Goal: Task Accomplishment & Management: Use online tool/utility

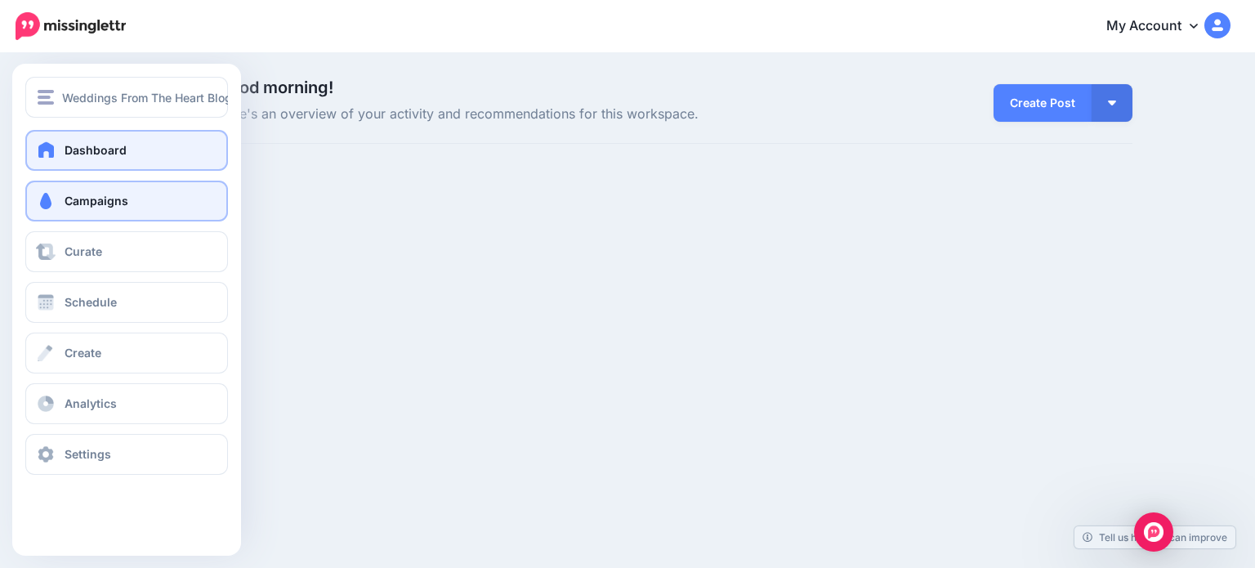
click at [42, 201] on span at bounding box center [45, 201] width 21 height 16
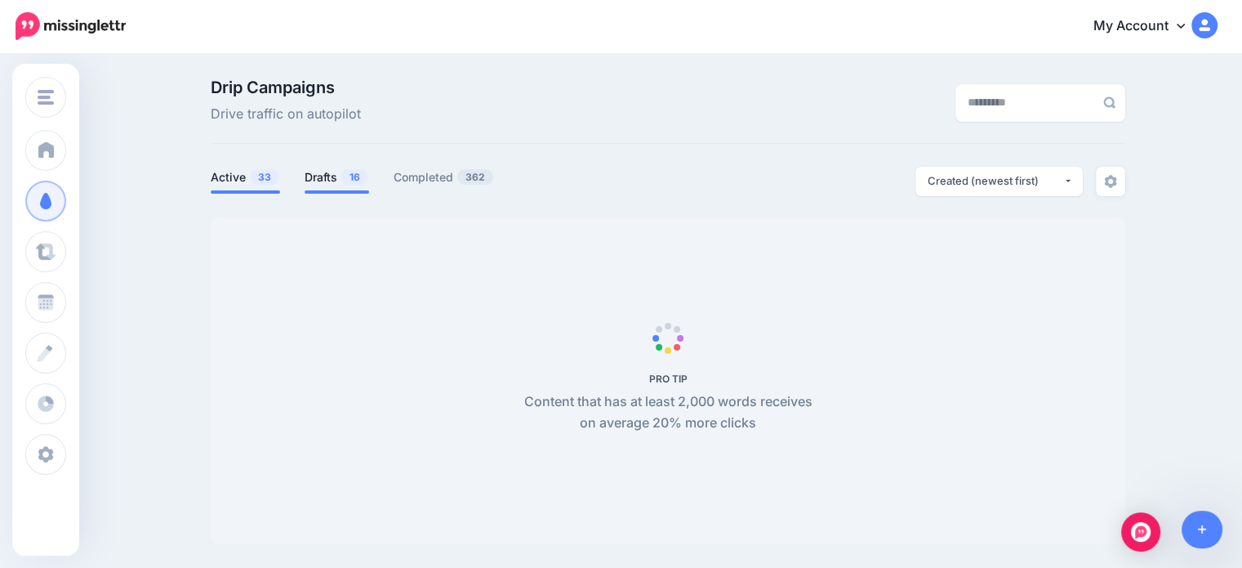
click at [346, 176] on span "16" at bounding box center [354, 177] width 27 height 16
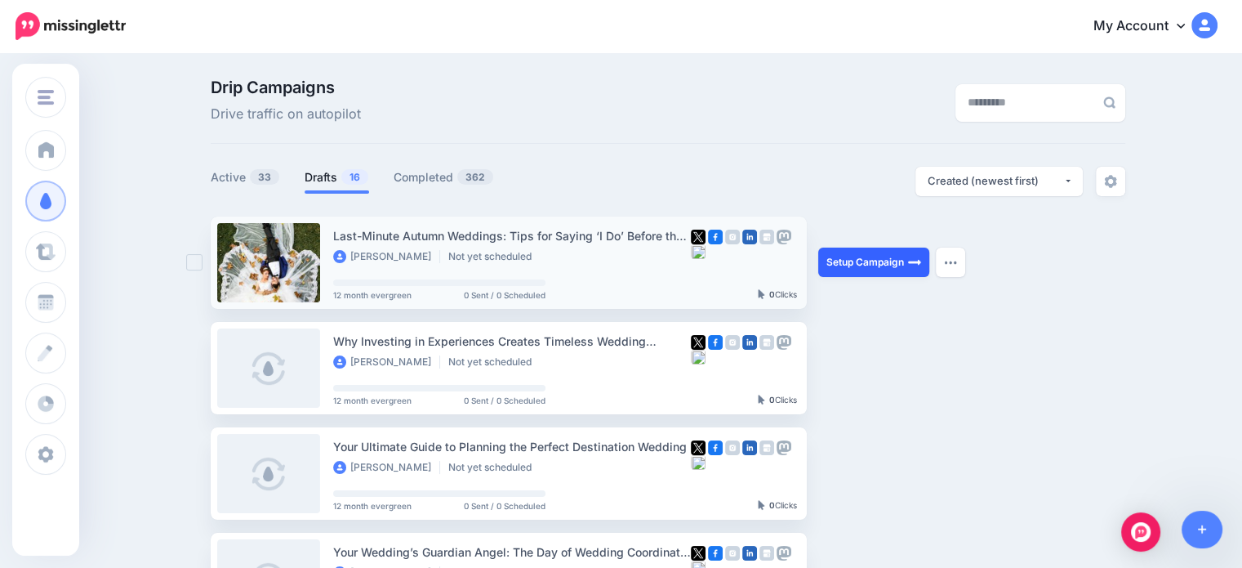
click at [895, 261] on link "Setup Campaign" at bounding box center [873, 261] width 111 height 29
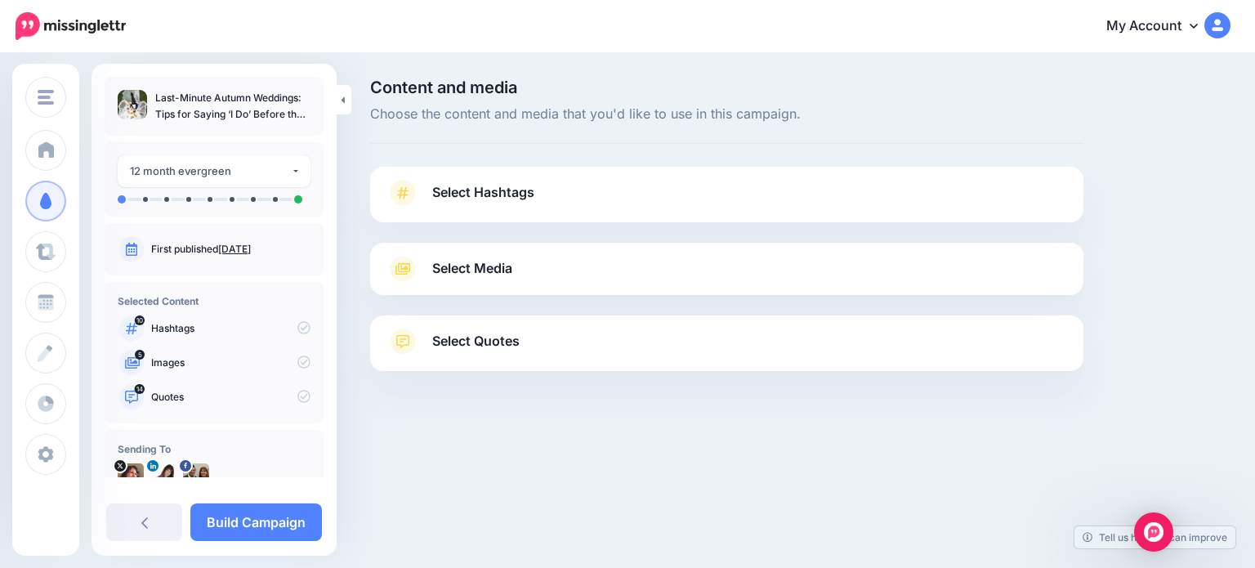
click at [889, 197] on link "Select Hashtags" at bounding box center [726, 201] width 680 height 42
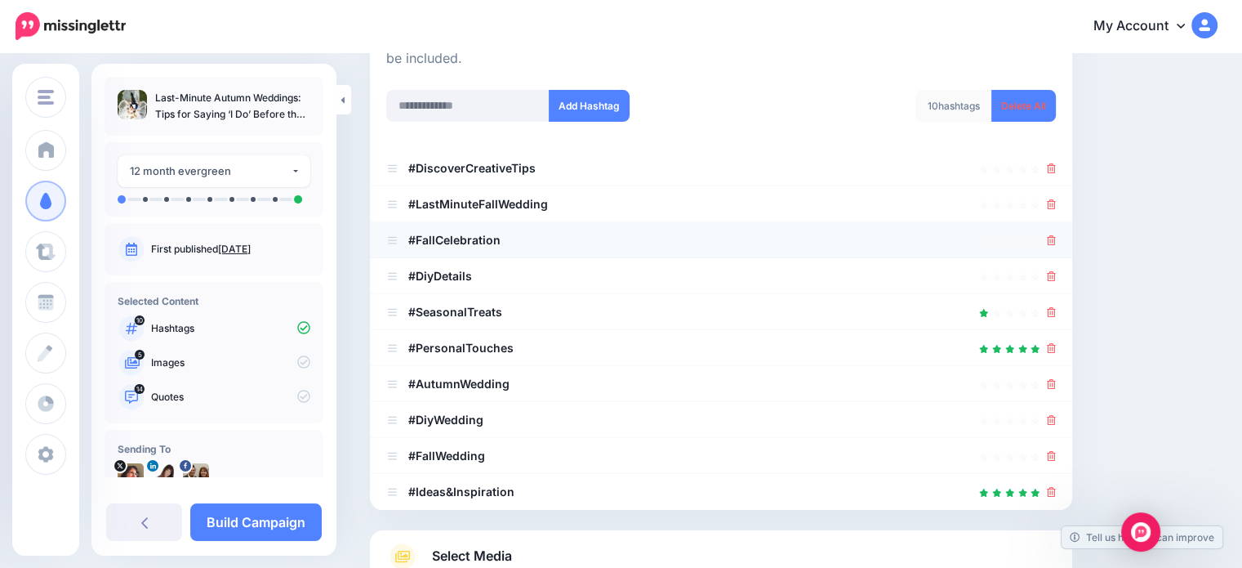
scroll to position [245, 0]
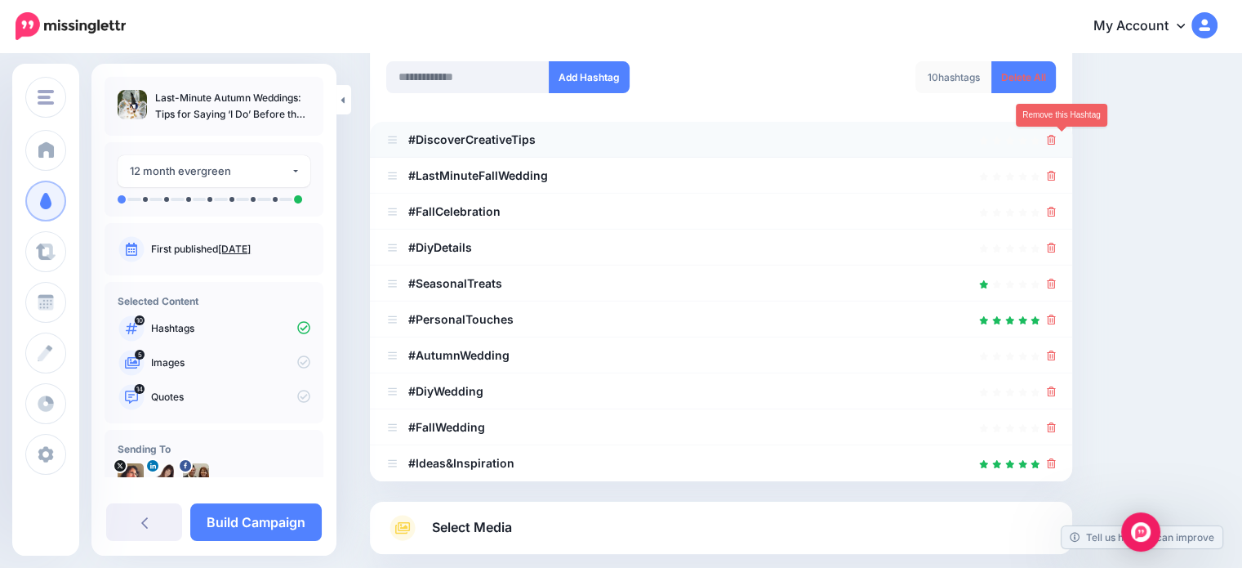
click at [1056, 140] on icon at bounding box center [1051, 140] width 9 height 10
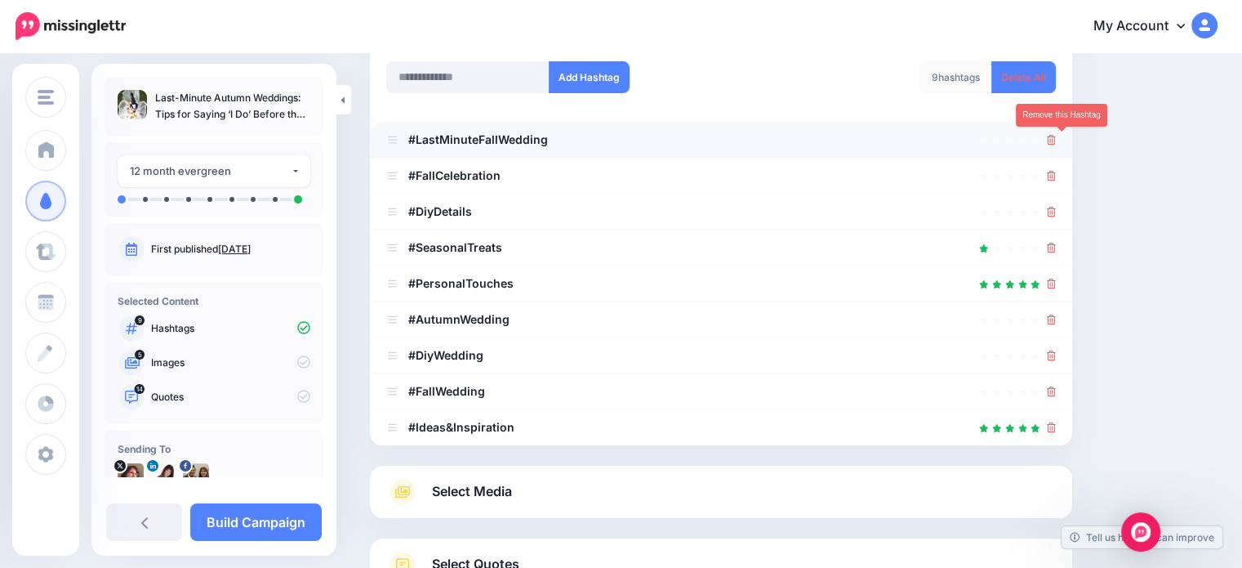
click at [1056, 139] on icon at bounding box center [1051, 140] width 9 height 10
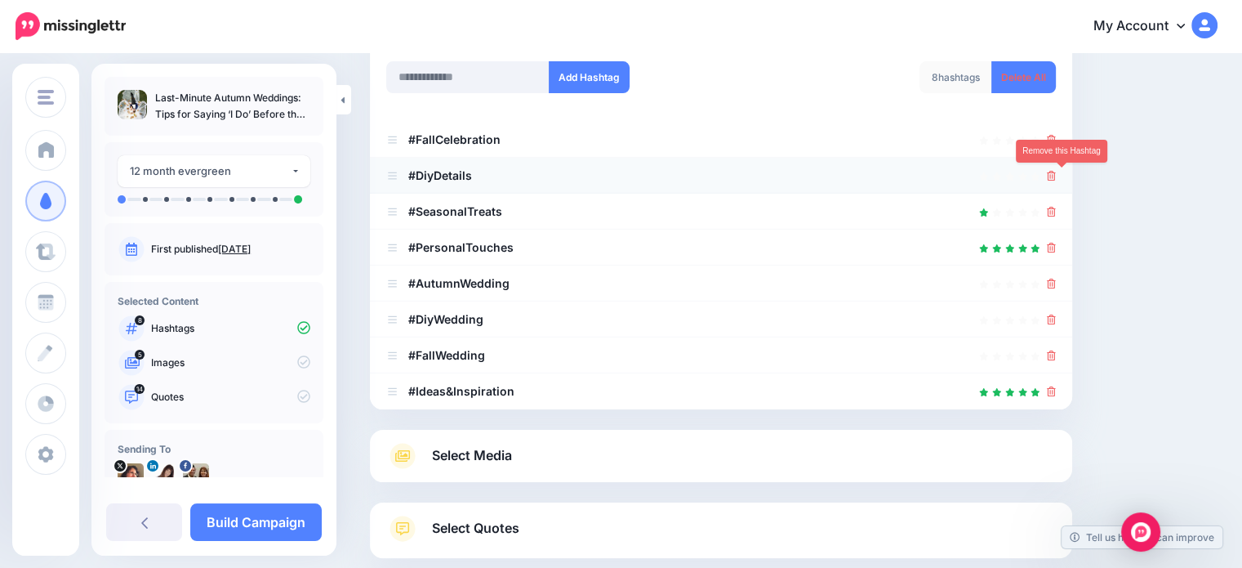
click at [1056, 172] on icon at bounding box center [1051, 176] width 9 height 10
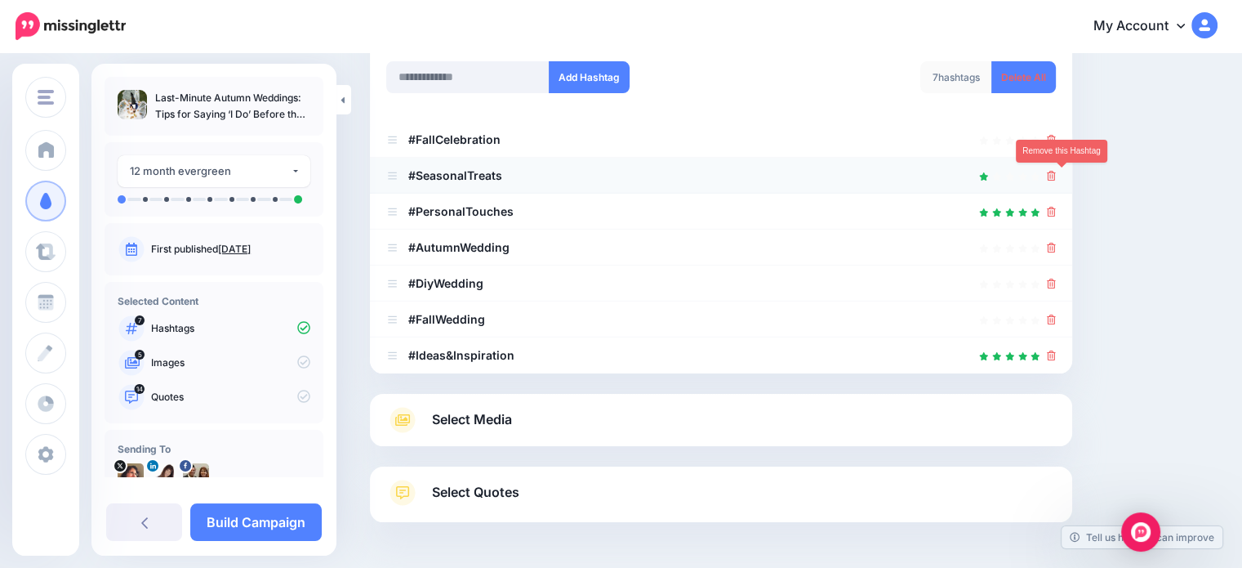
click at [1056, 172] on icon at bounding box center [1051, 176] width 9 height 10
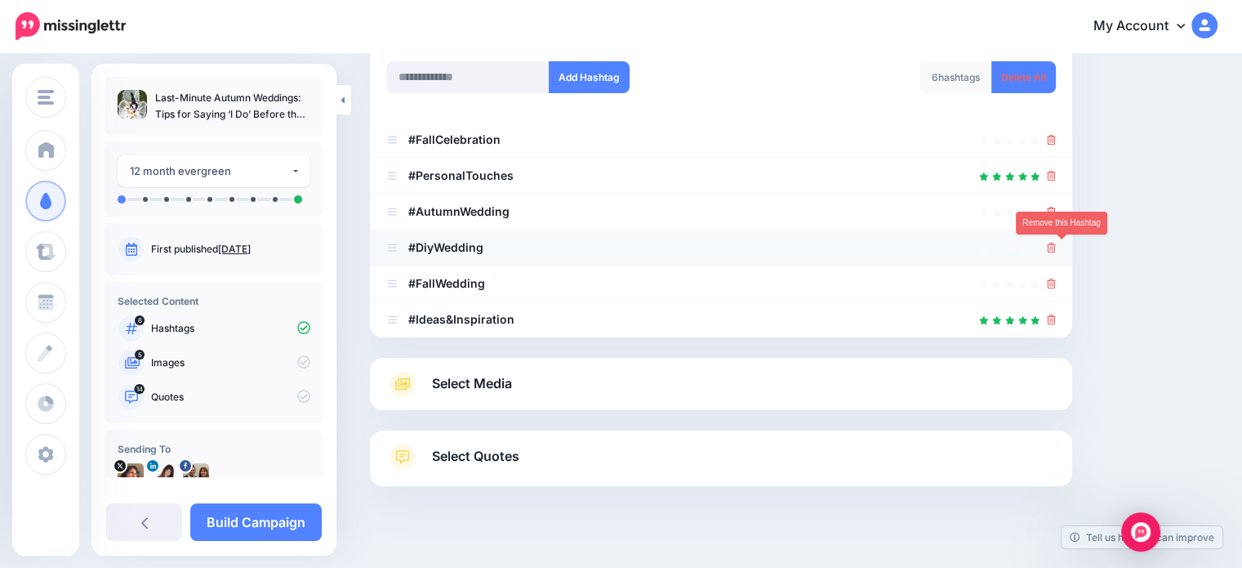
click at [1056, 247] on icon at bounding box center [1051, 248] width 9 height 10
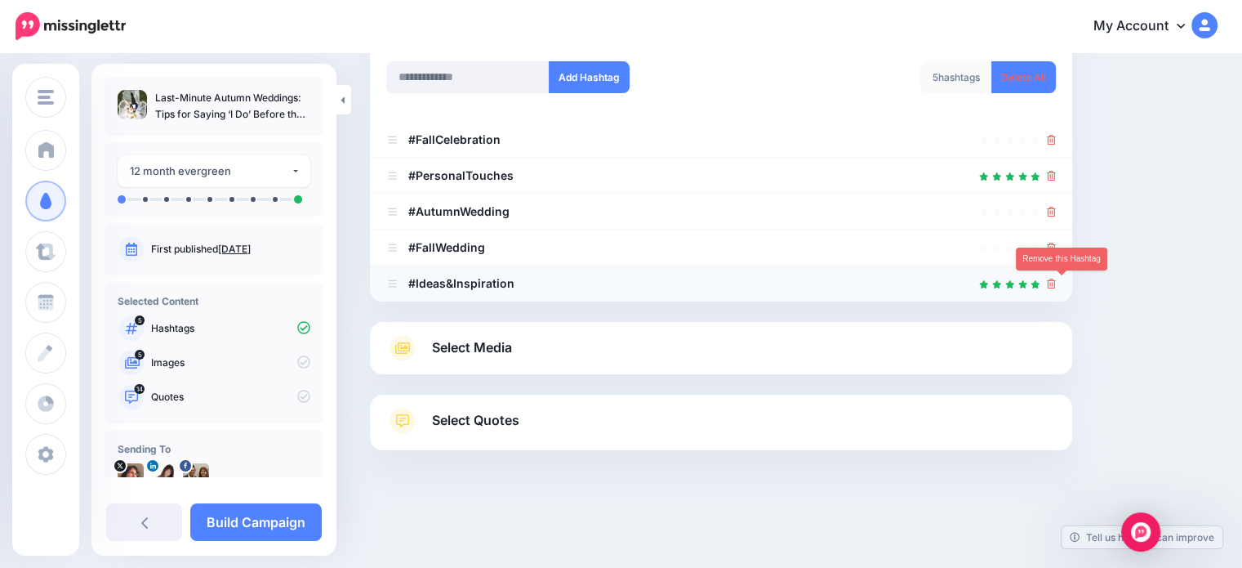
click at [1056, 283] on icon at bounding box center [1051, 284] width 9 height 10
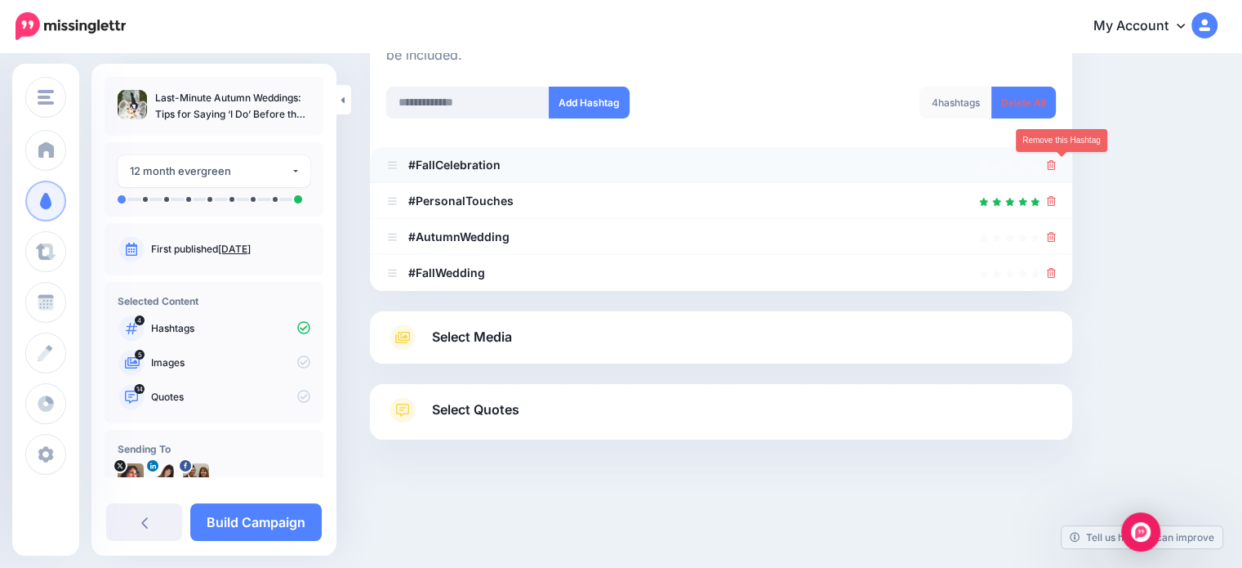
click at [1056, 160] on icon at bounding box center [1051, 165] width 9 height 10
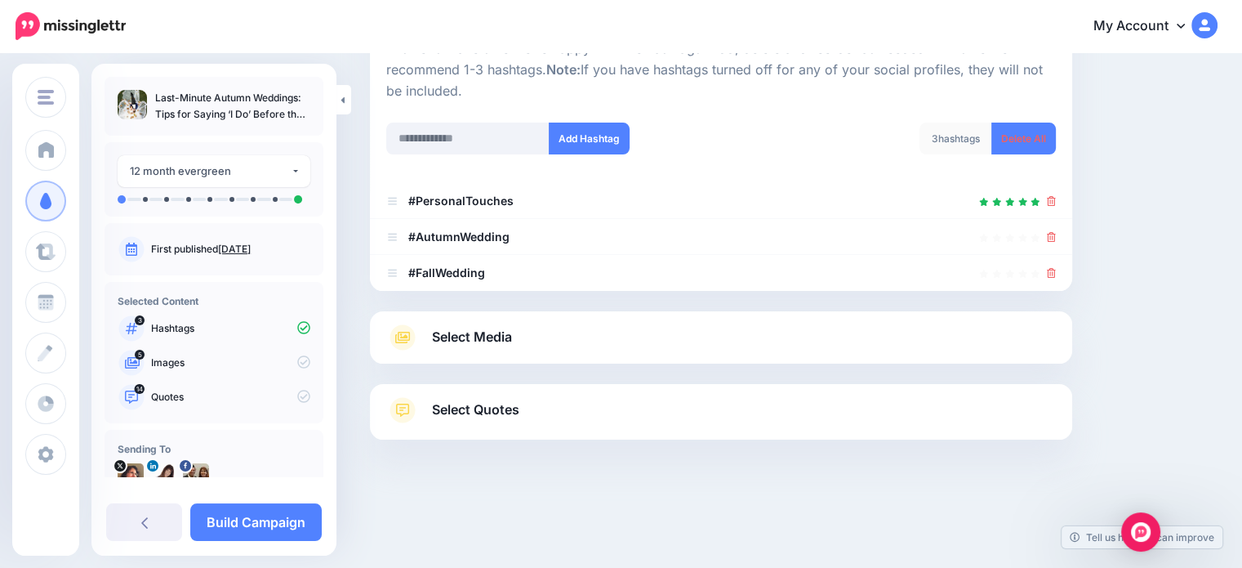
click at [761, 335] on link "Select Media" at bounding box center [721, 337] width 670 height 26
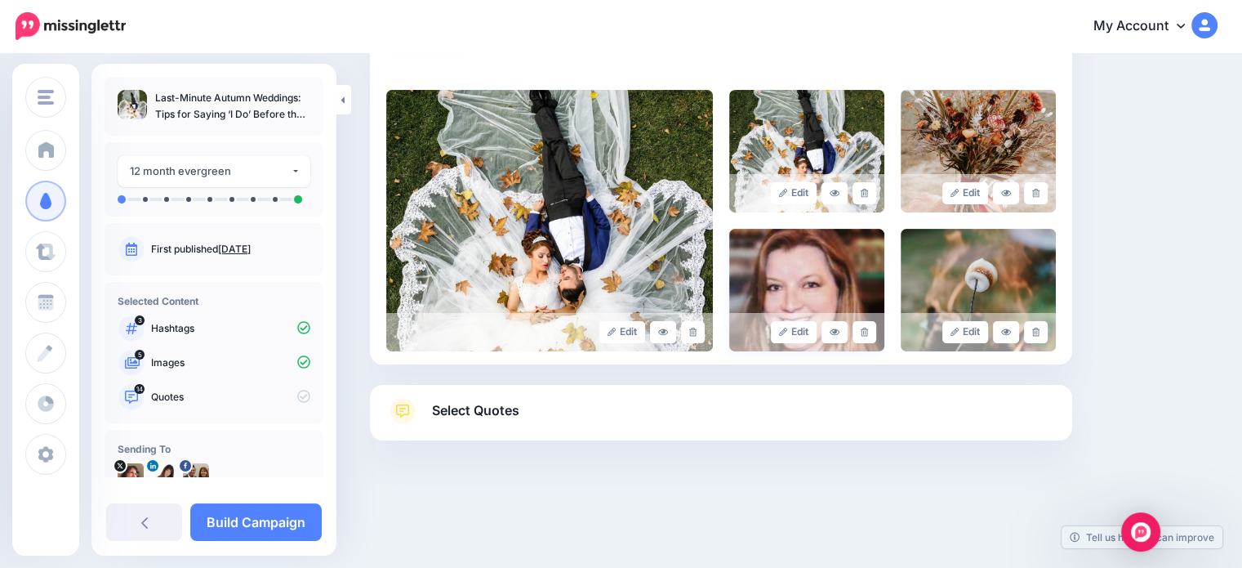
scroll to position [337, 0]
click at [689, 410] on link "Select Quotes" at bounding box center [721, 418] width 670 height 42
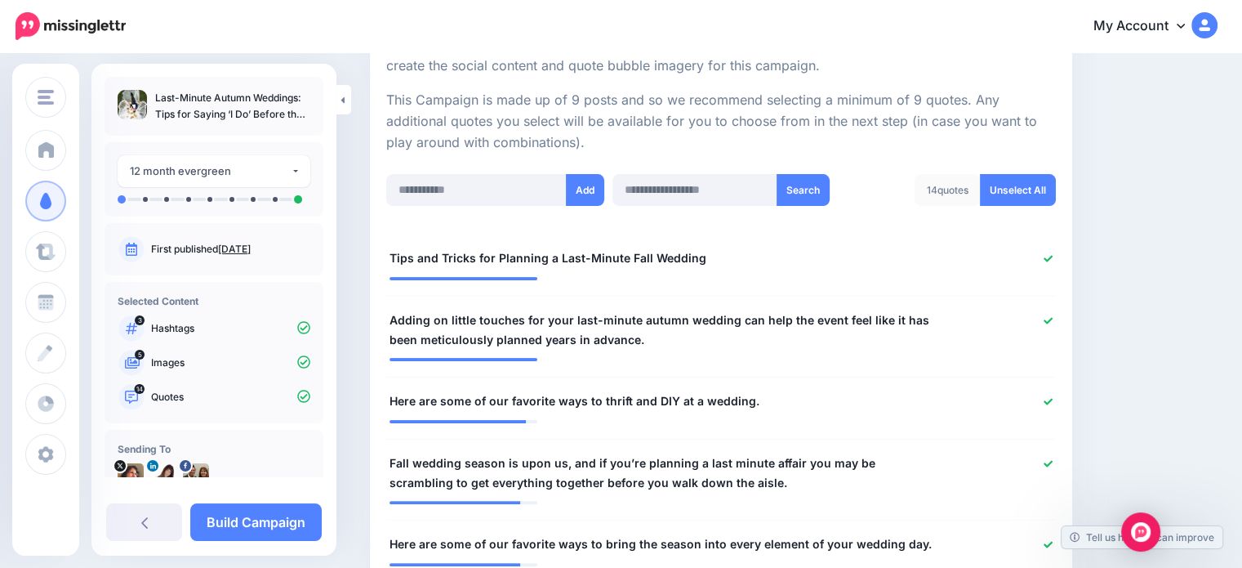
scroll to position [336, 0]
click at [1020, 181] on link "Unselect All" at bounding box center [1018, 191] width 76 height 32
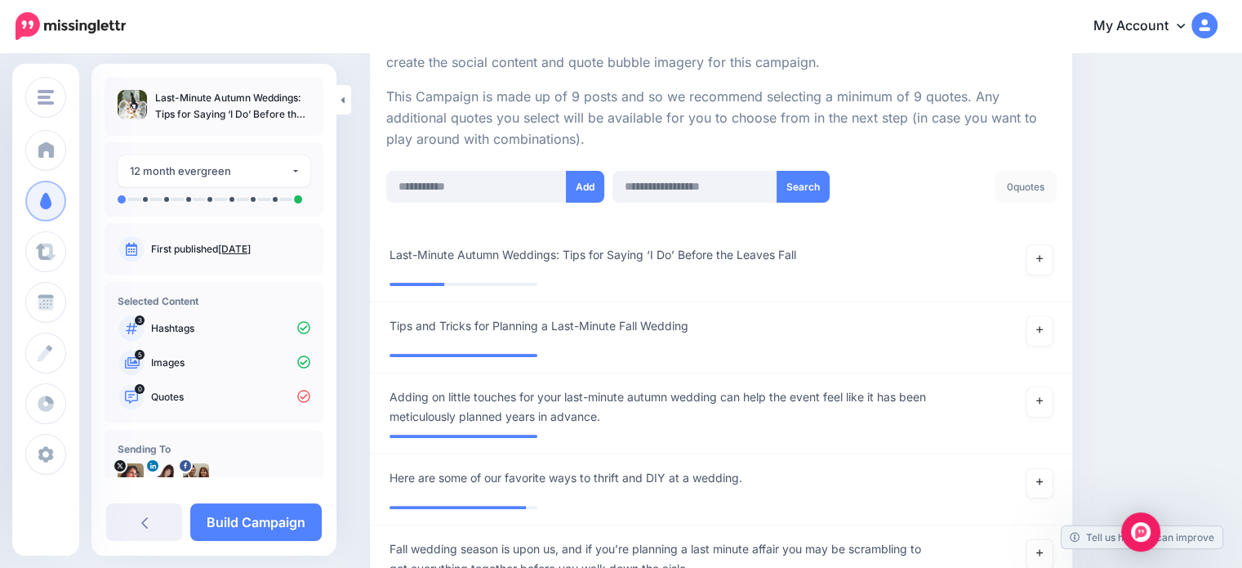
scroll to position [325, 0]
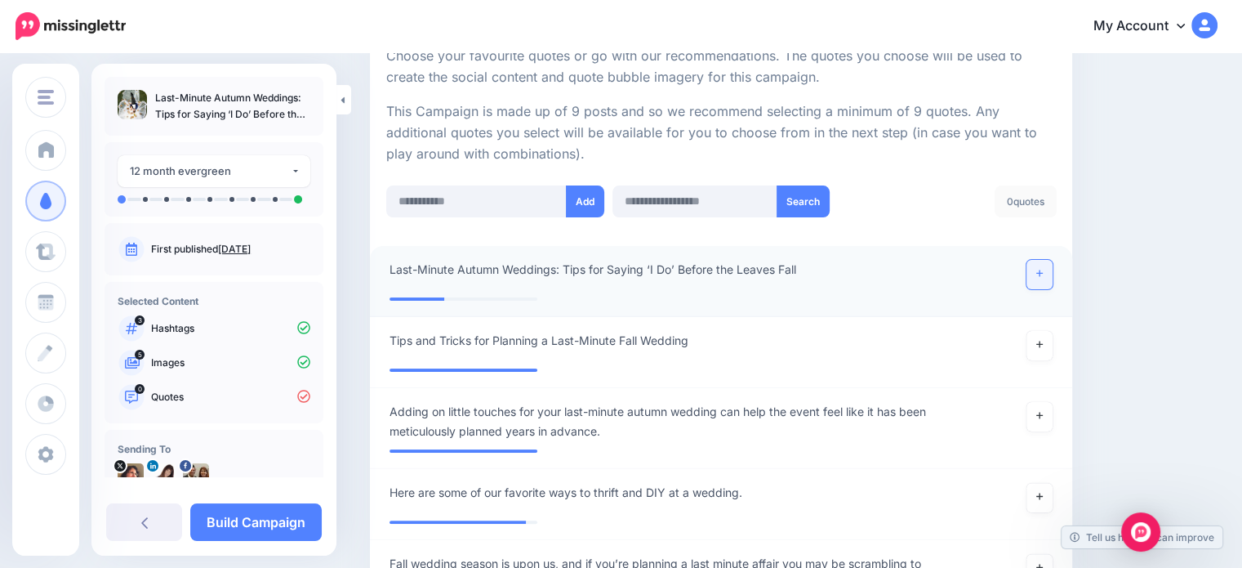
click at [1043, 269] on icon at bounding box center [1040, 273] width 7 height 9
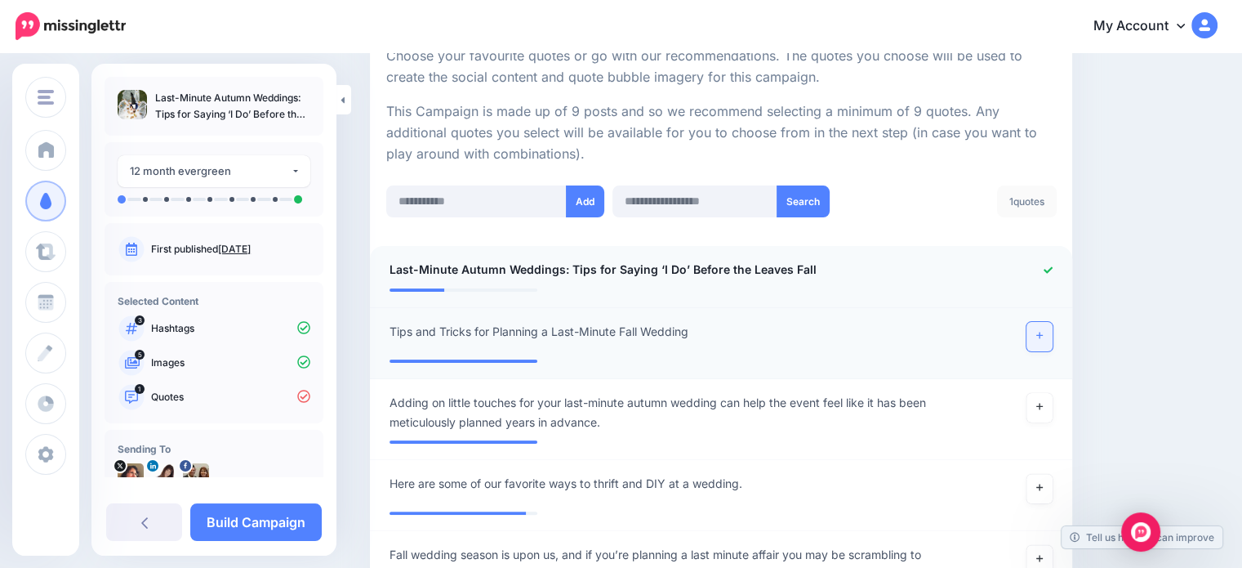
click at [1043, 336] on icon at bounding box center [1040, 335] width 7 height 7
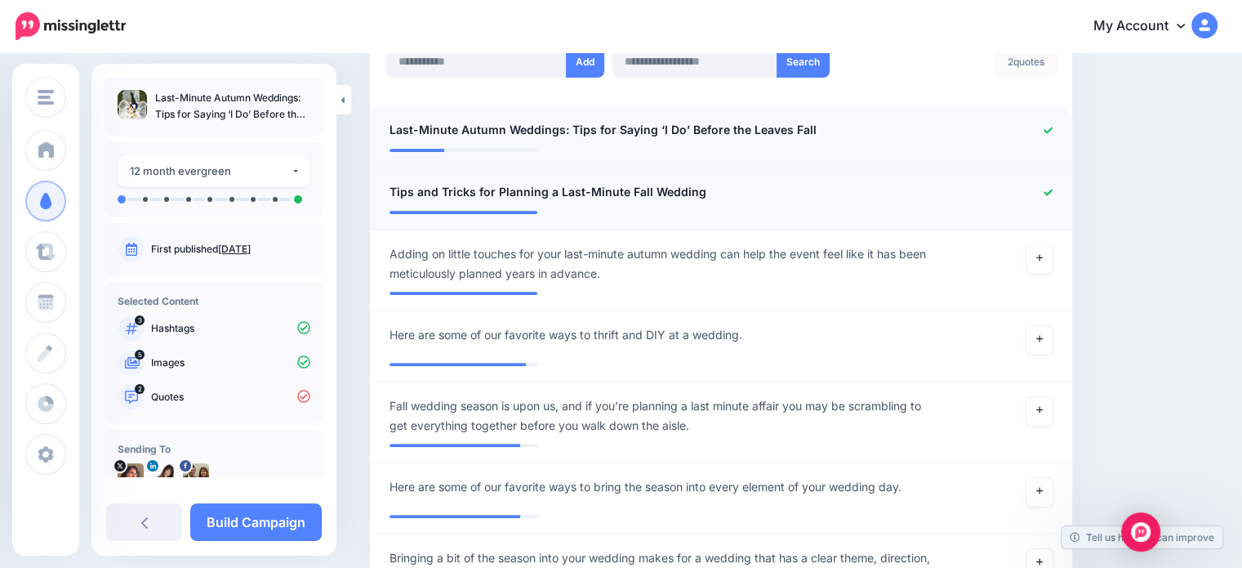
scroll to position [488, 0]
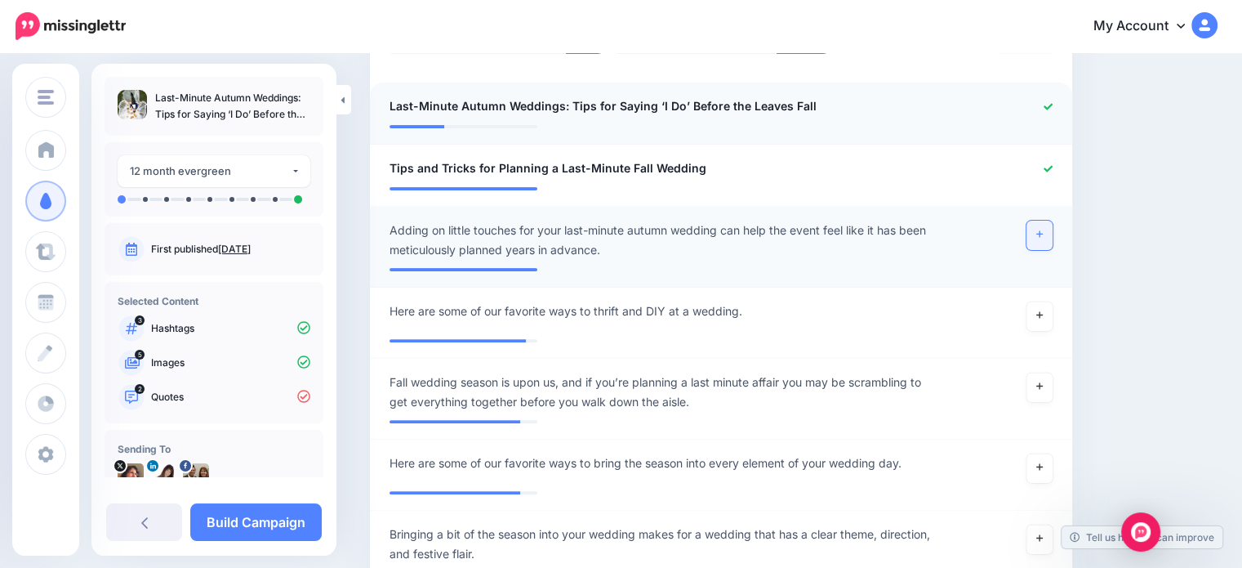
click at [1043, 230] on icon at bounding box center [1040, 234] width 7 height 9
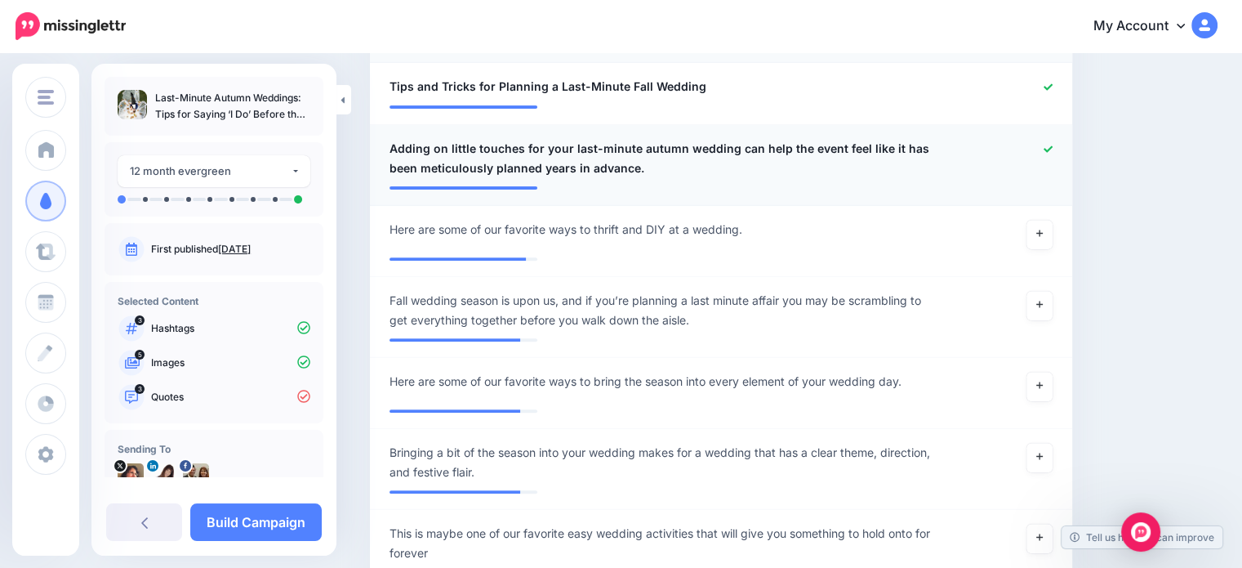
scroll to position [652, 0]
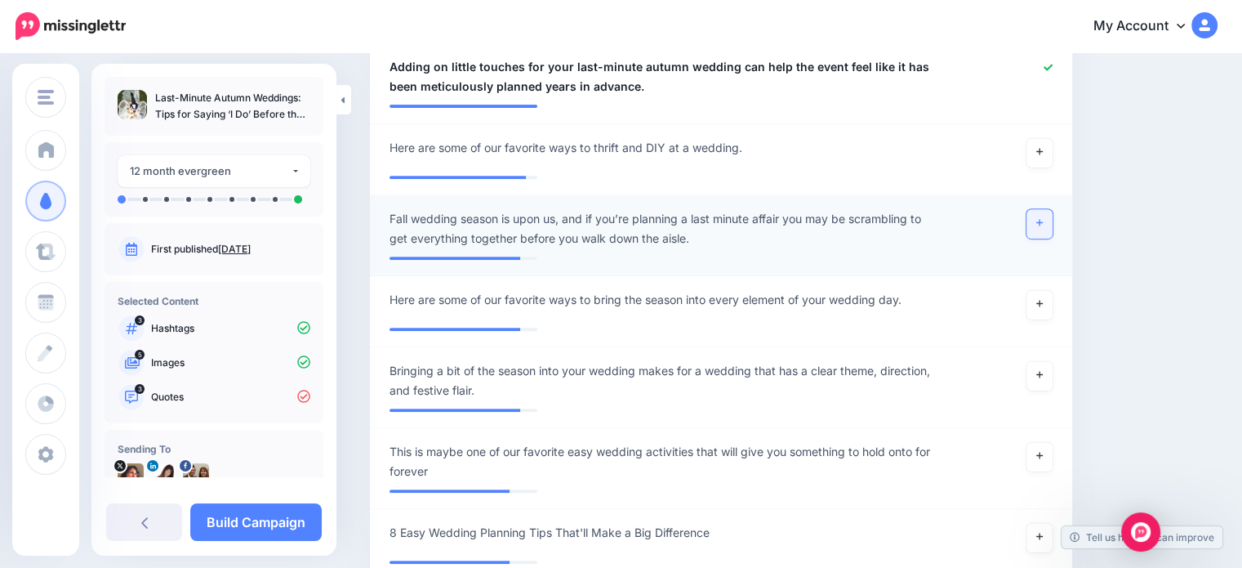
click at [1043, 219] on icon at bounding box center [1040, 222] width 7 height 9
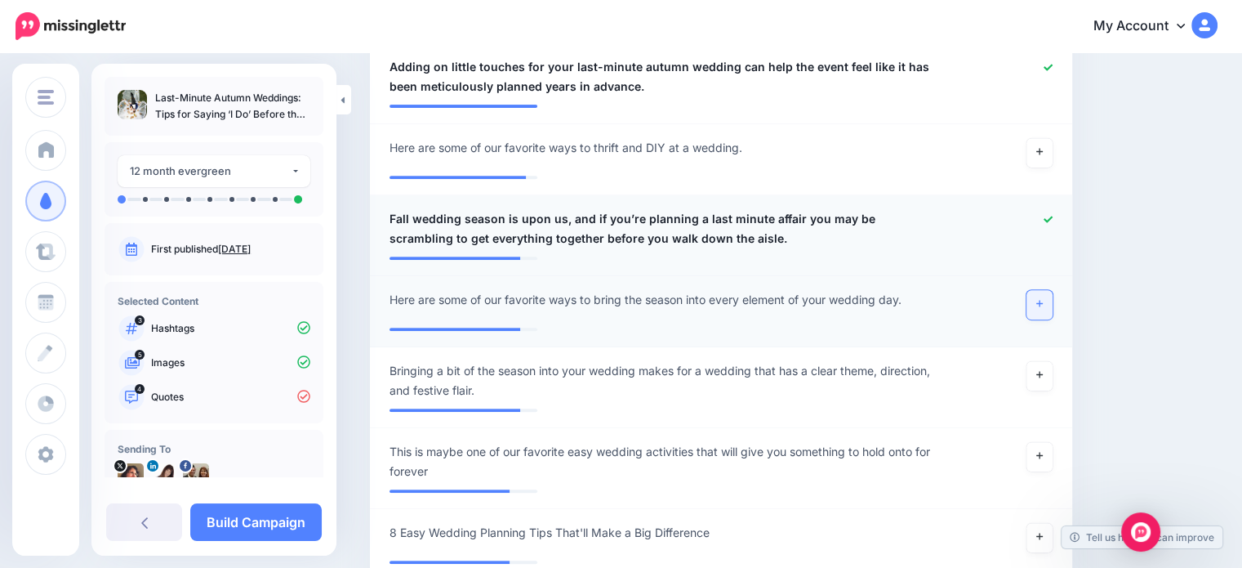
click at [1043, 300] on icon at bounding box center [1040, 303] width 7 height 9
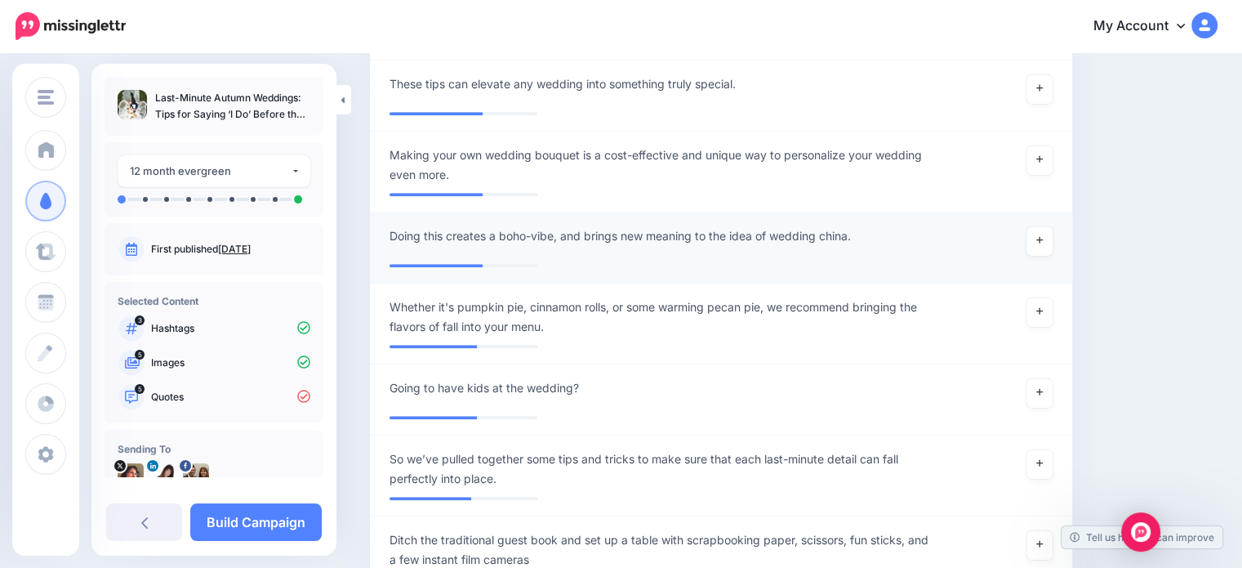
scroll to position [1714, 0]
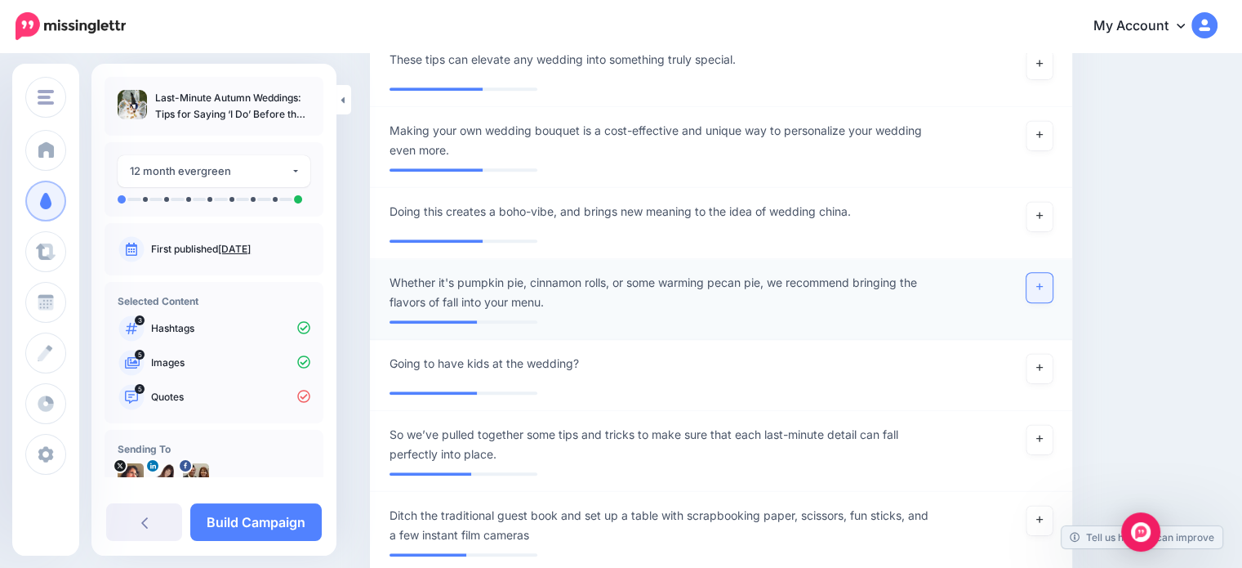
click at [1043, 282] on icon at bounding box center [1040, 286] width 7 height 9
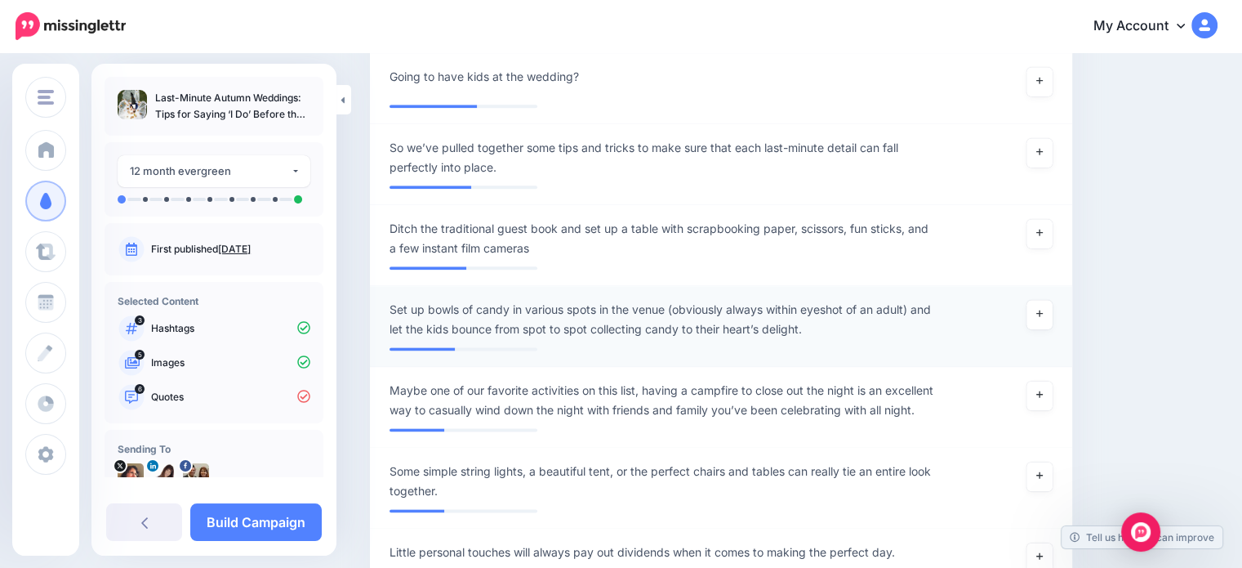
scroll to position [2040, 0]
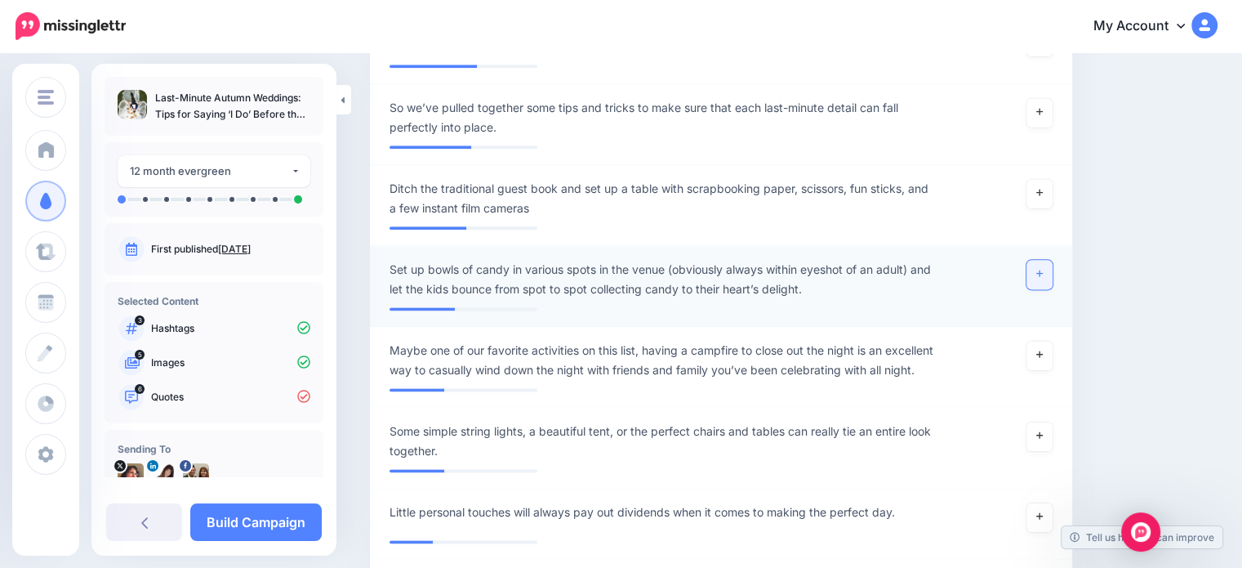
click at [1043, 271] on icon at bounding box center [1040, 273] width 7 height 9
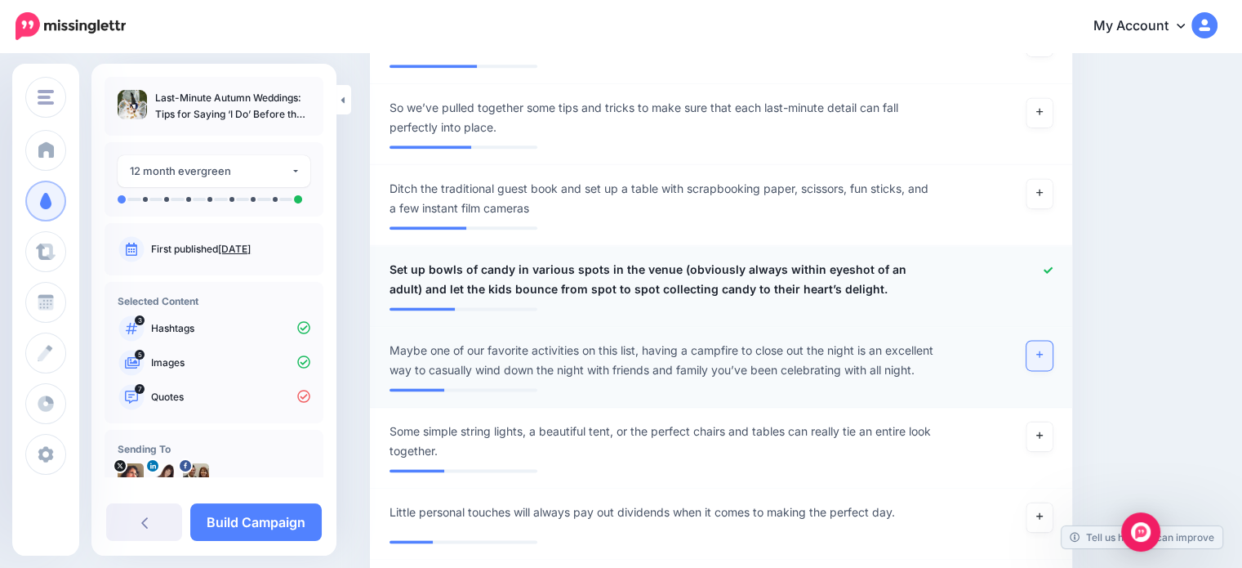
click at [1053, 352] on link at bounding box center [1040, 355] width 26 height 29
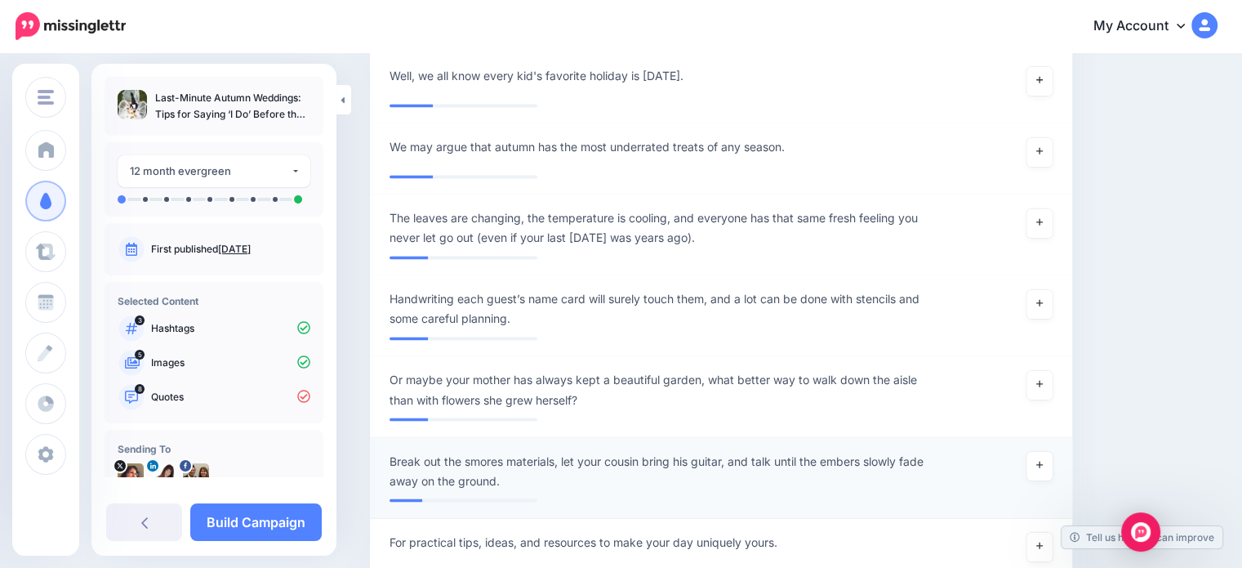
scroll to position [2694, 0]
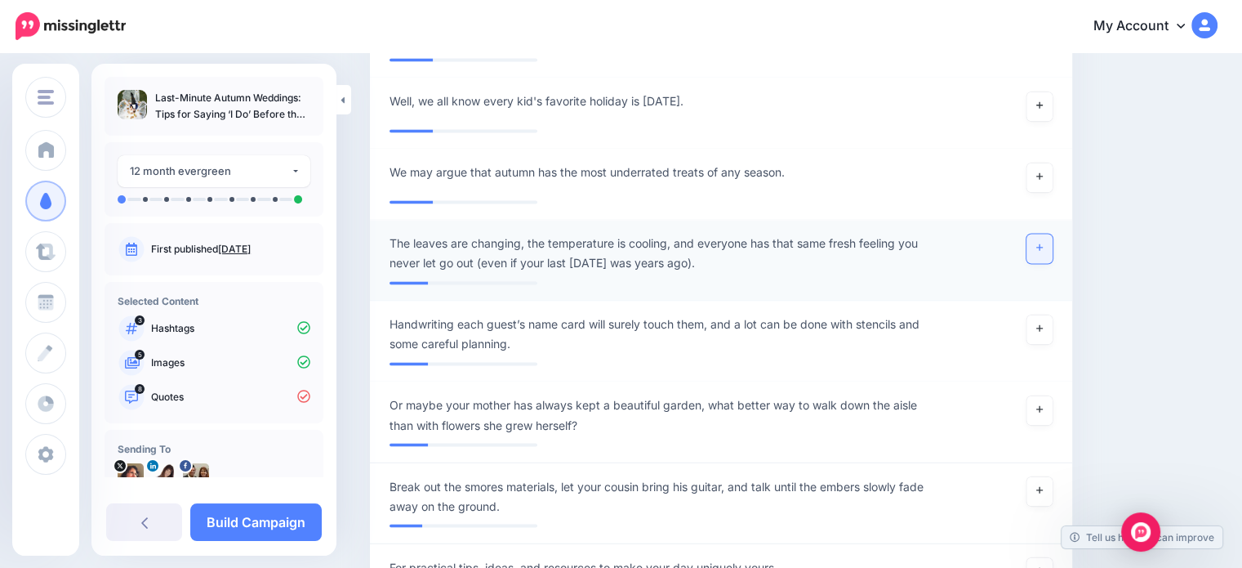
click at [1043, 244] on icon at bounding box center [1040, 247] width 7 height 7
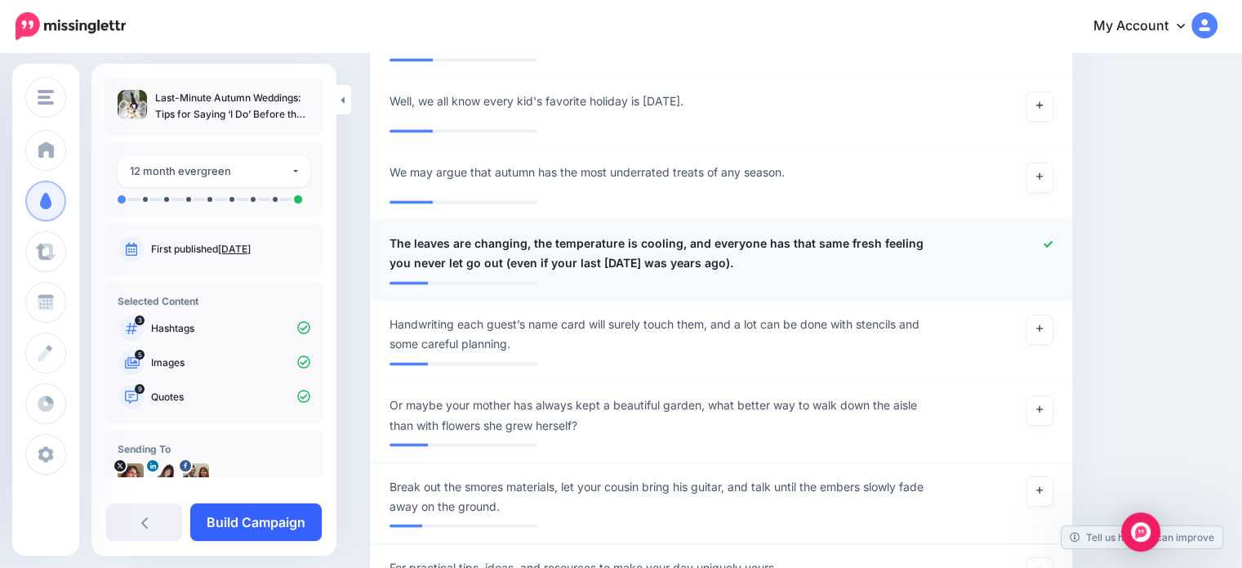
click at [255, 516] on link "Build Campaign" at bounding box center [256, 522] width 132 height 38
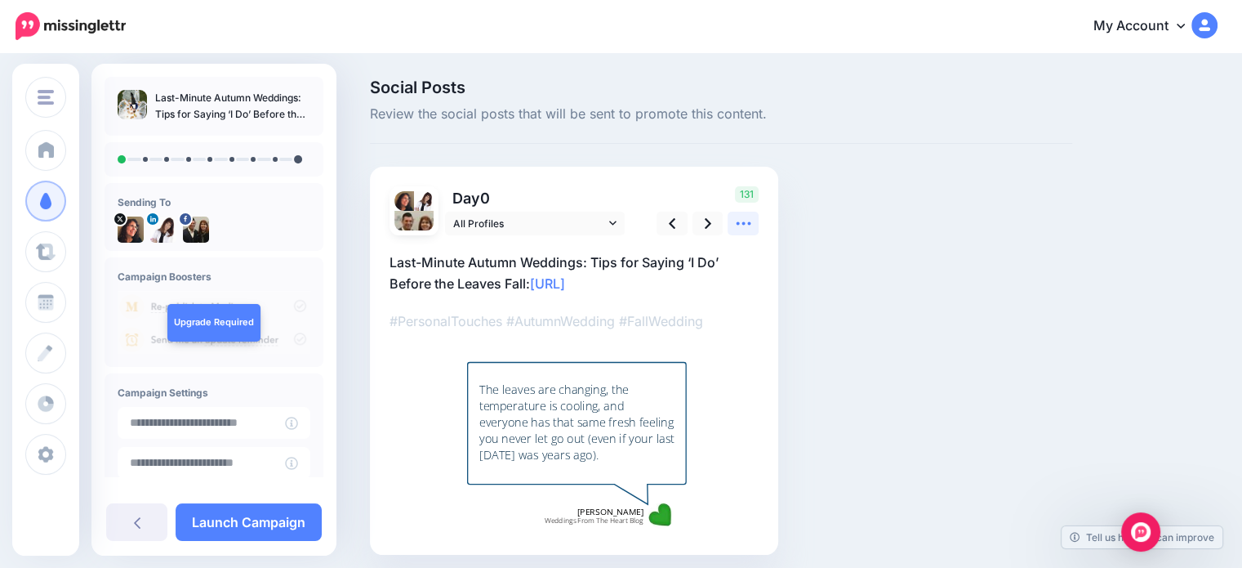
click at [743, 221] on icon at bounding box center [743, 223] width 17 height 17
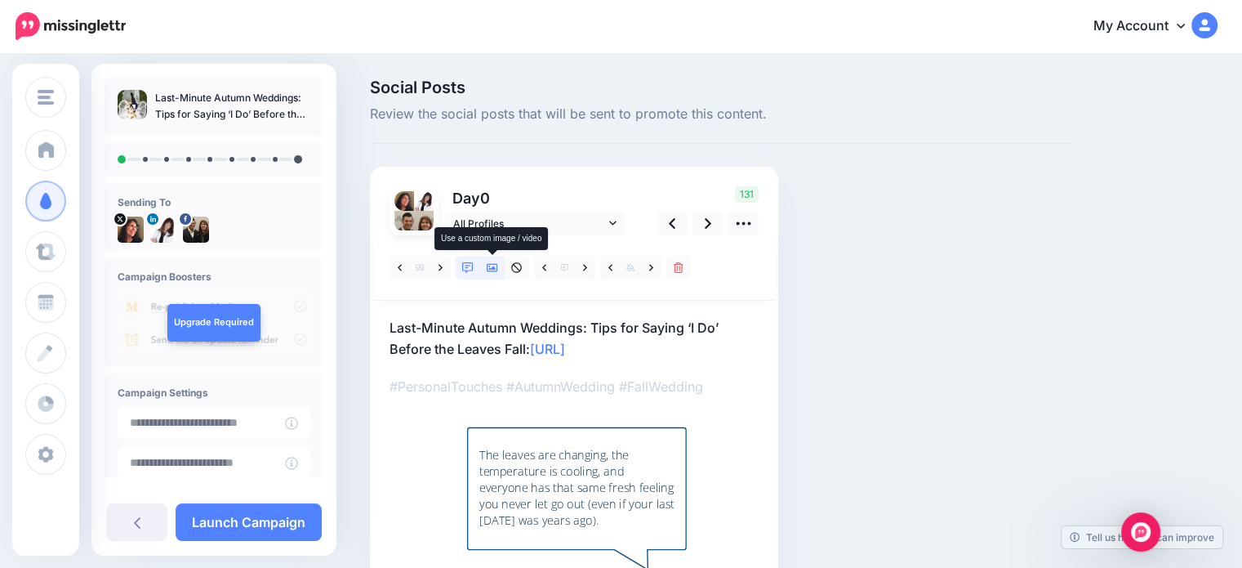
click at [493, 267] on icon at bounding box center [492, 268] width 11 height 8
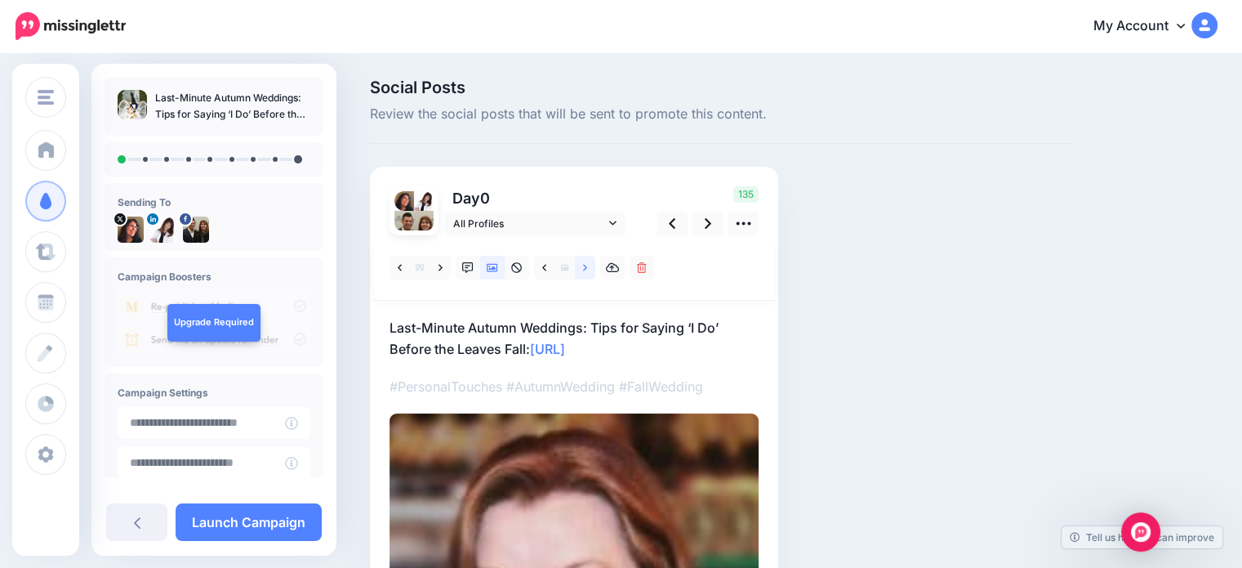
click at [584, 263] on icon at bounding box center [585, 267] width 4 height 11
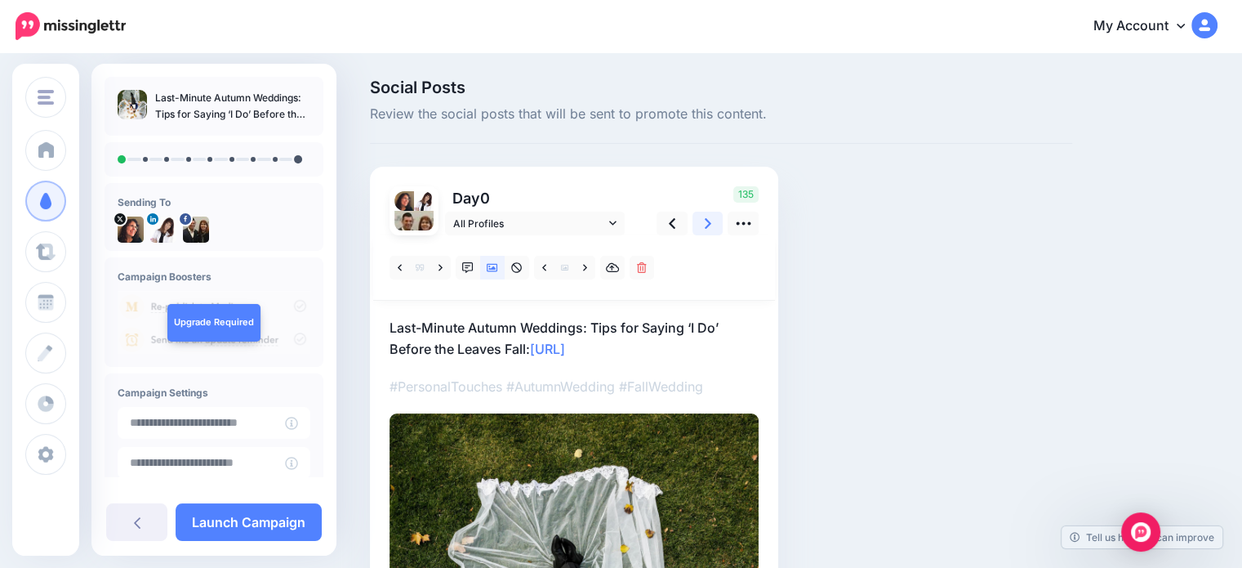
click at [709, 219] on icon at bounding box center [708, 223] width 7 height 17
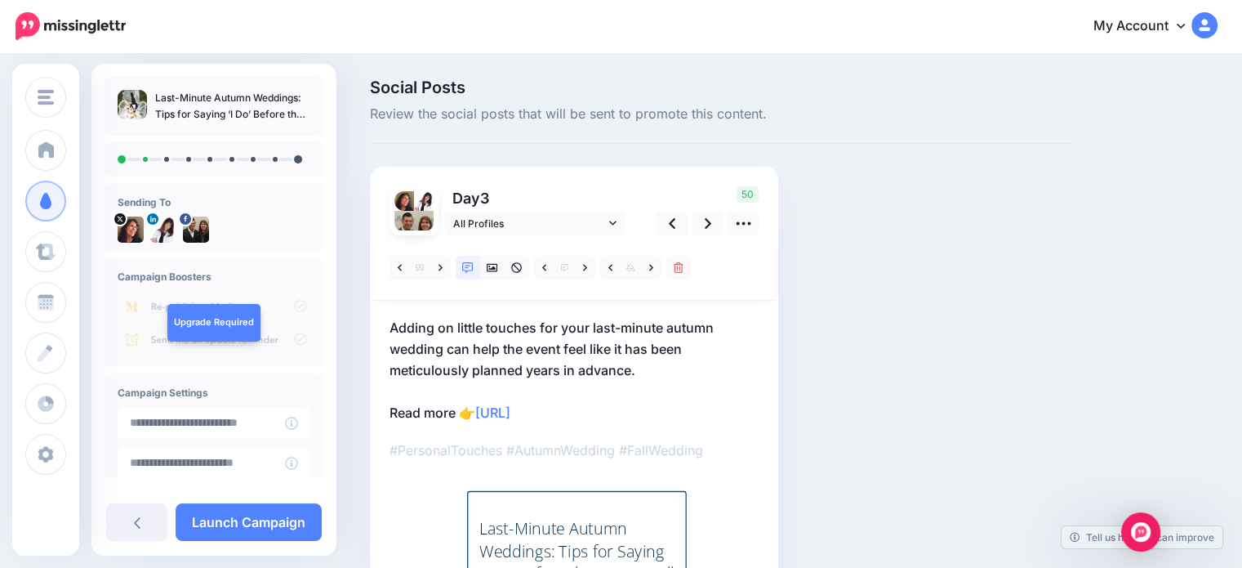
click at [458, 325] on p "Adding on little touches for your last-minute autumn wedding can help the event…" at bounding box center [574, 370] width 369 height 106
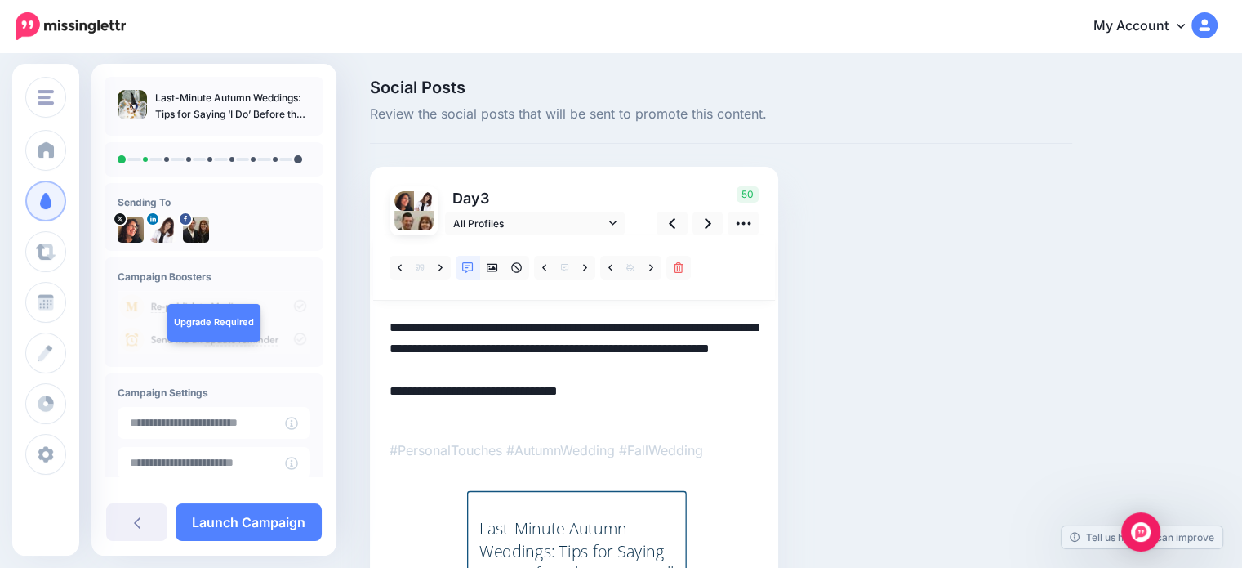
click at [455, 328] on textarea "**********" at bounding box center [574, 370] width 369 height 106
drag, startPoint x: 543, startPoint y: 326, endPoint x: 521, endPoint y: 328, distance: 22.2
click at [521, 328] on textarea "**********" at bounding box center [574, 370] width 369 height 106
click at [709, 221] on icon at bounding box center [708, 223] width 7 height 11
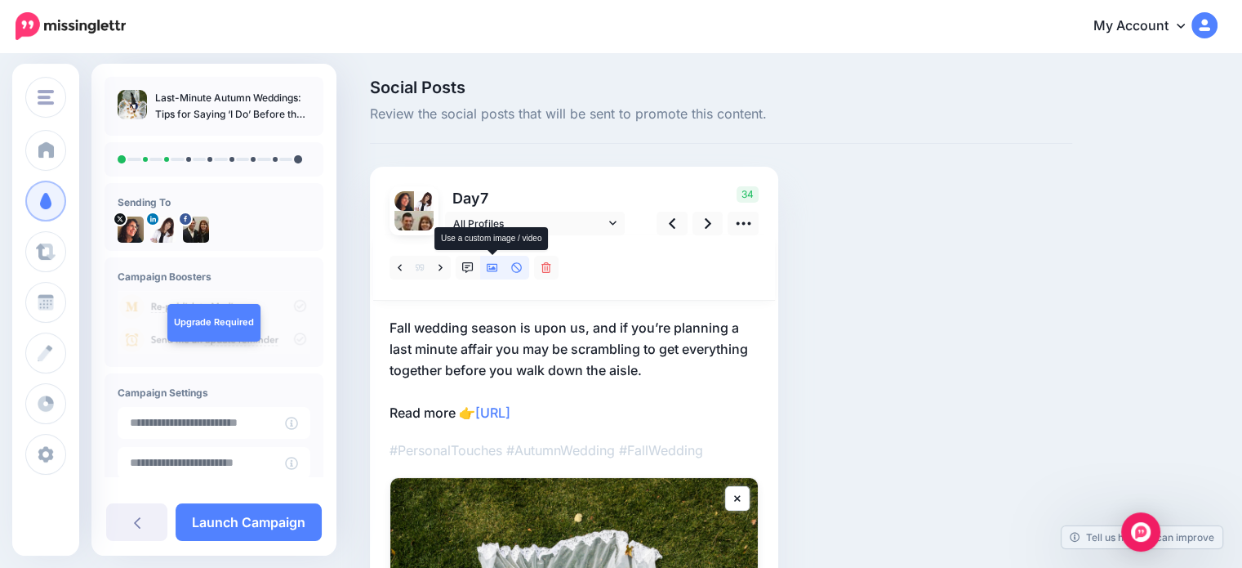
click at [491, 265] on icon at bounding box center [492, 267] width 11 height 11
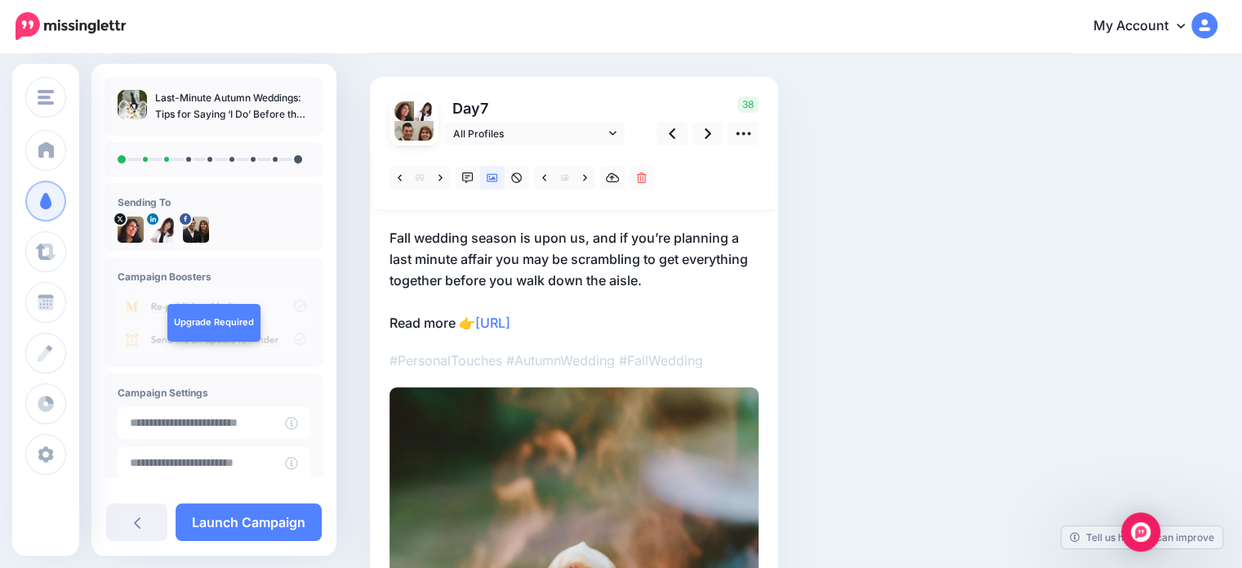
scroll to position [82, 0]
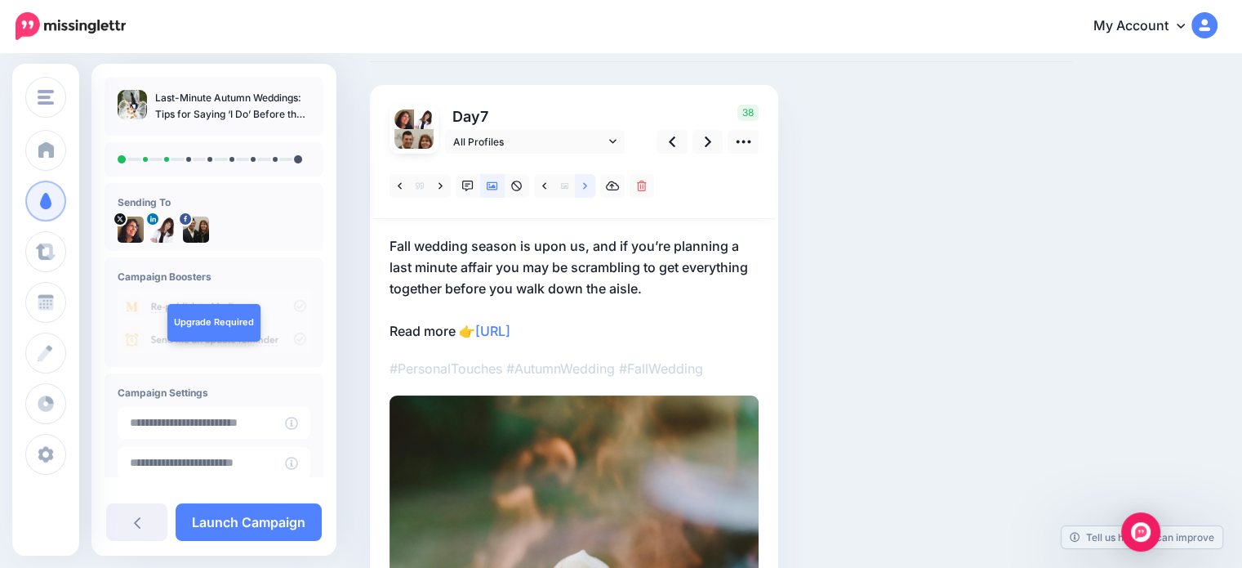
click at [584, 183] on icon at bounding box center [585, 185] width 4 height 7
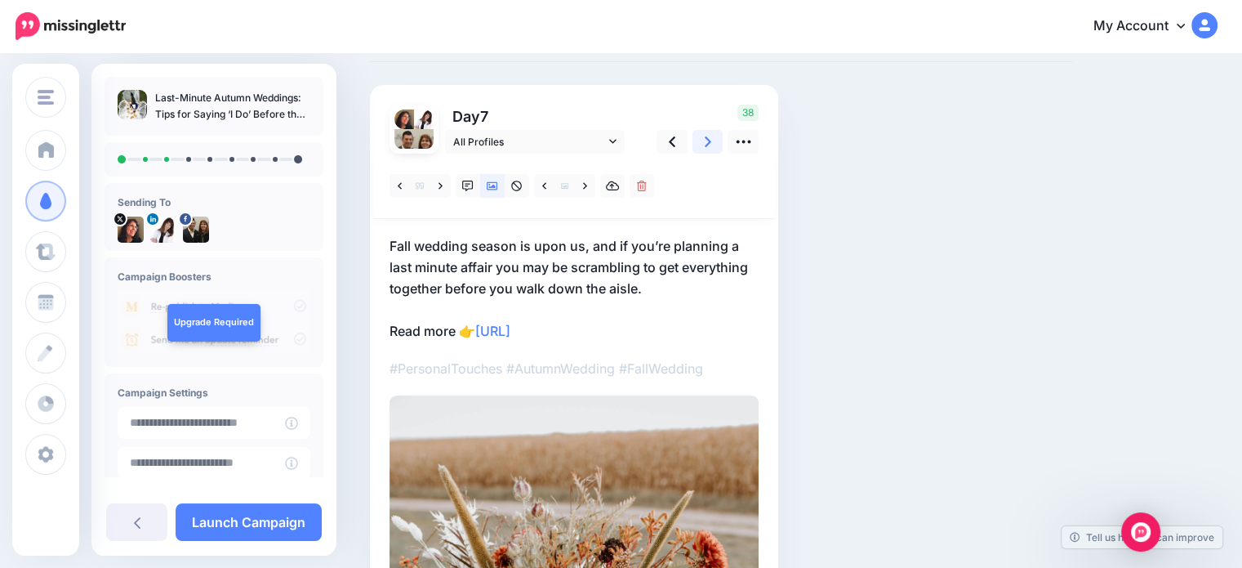
click at [707, 136] on icon at bounding box center [708, 141] width 7 height 17
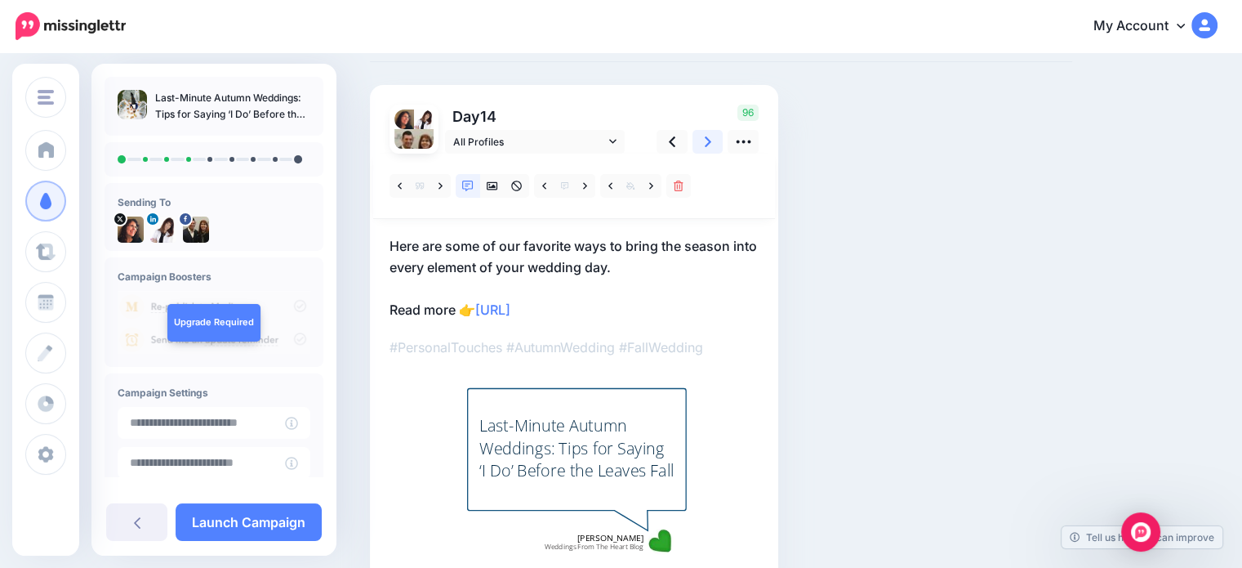
click at [706, 136] on icon at bounding box center [708, 141] width 7 height 11
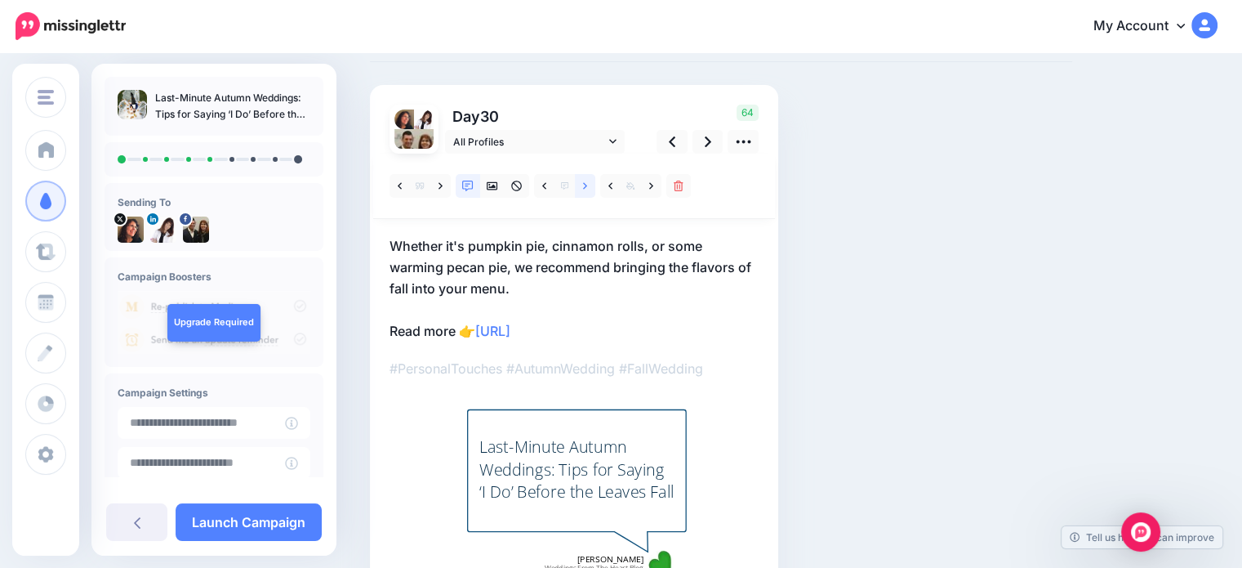
click at [582, 182] on link at bounding box center [585, 186] width 20 height 24
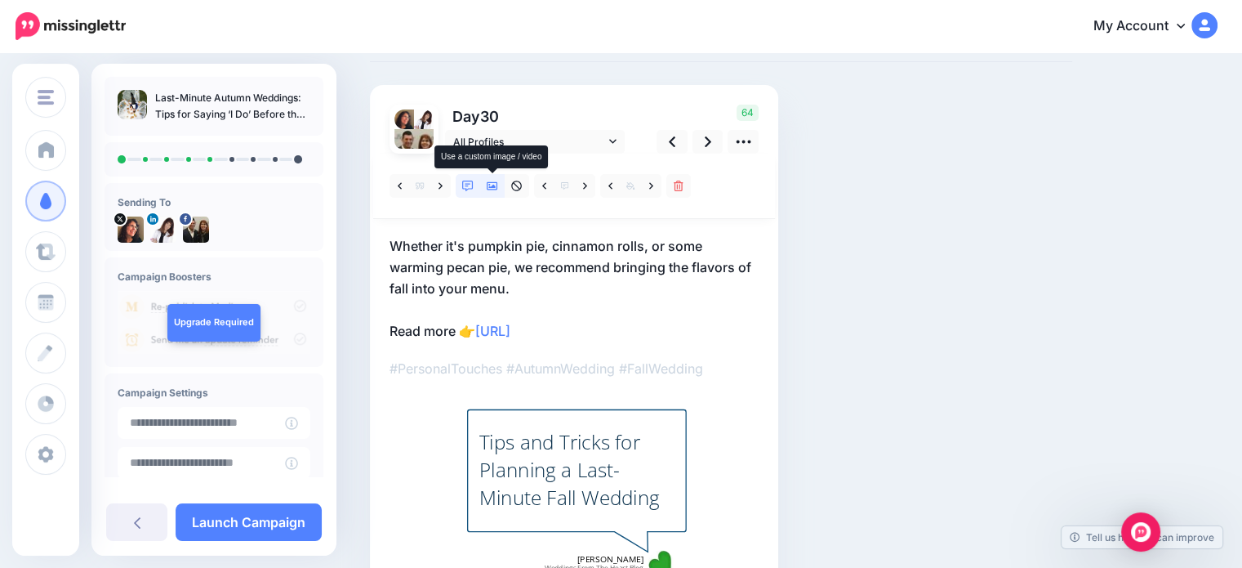
click at [491, 183] on icon at bounding box center [492, 186] width 11 height 11
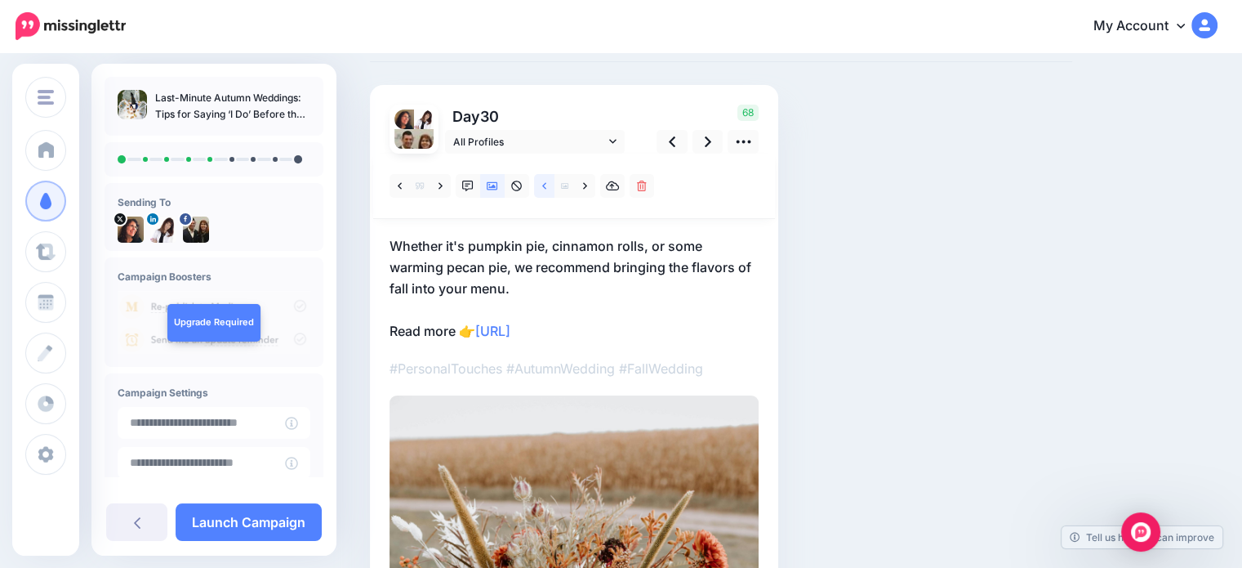
click at [543, 182] on icon at bounding box center [544, 186] width 4 height 11
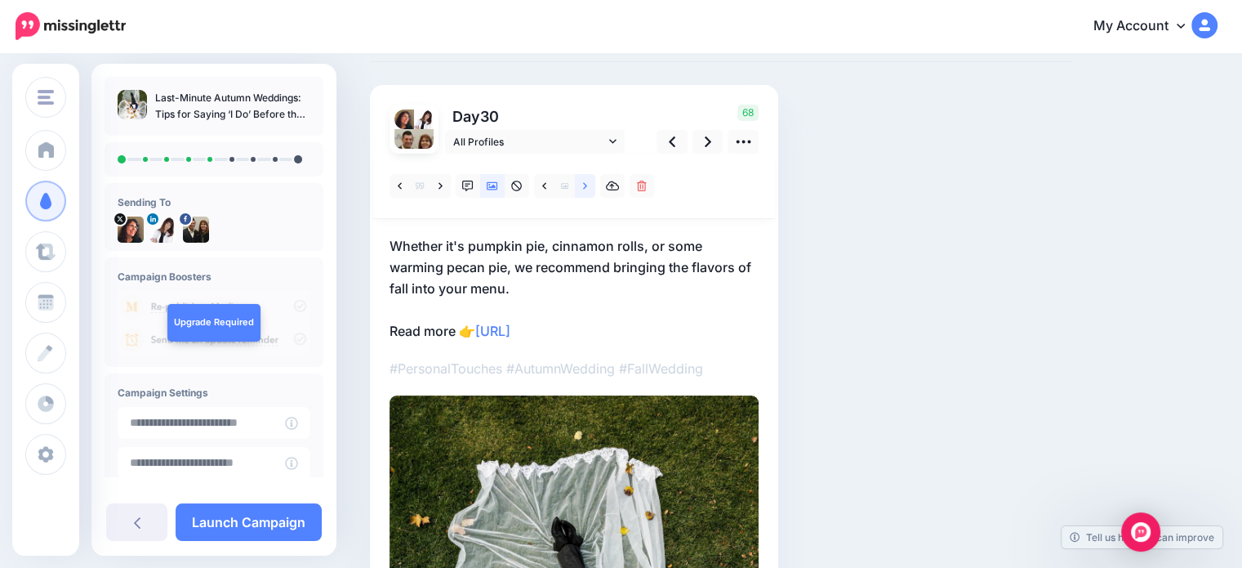
click at [588, 188] on link at bounding box center [585, 186] width 20 height 24
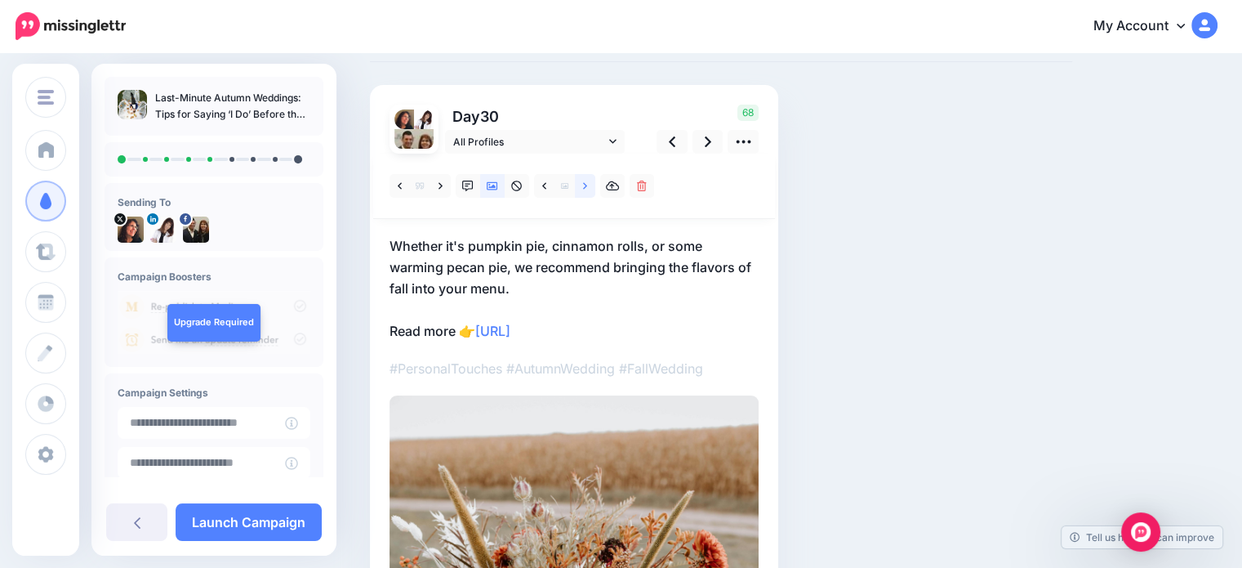
click at [588, 186] on link at bounding box center [585, 186] width 20 height 24
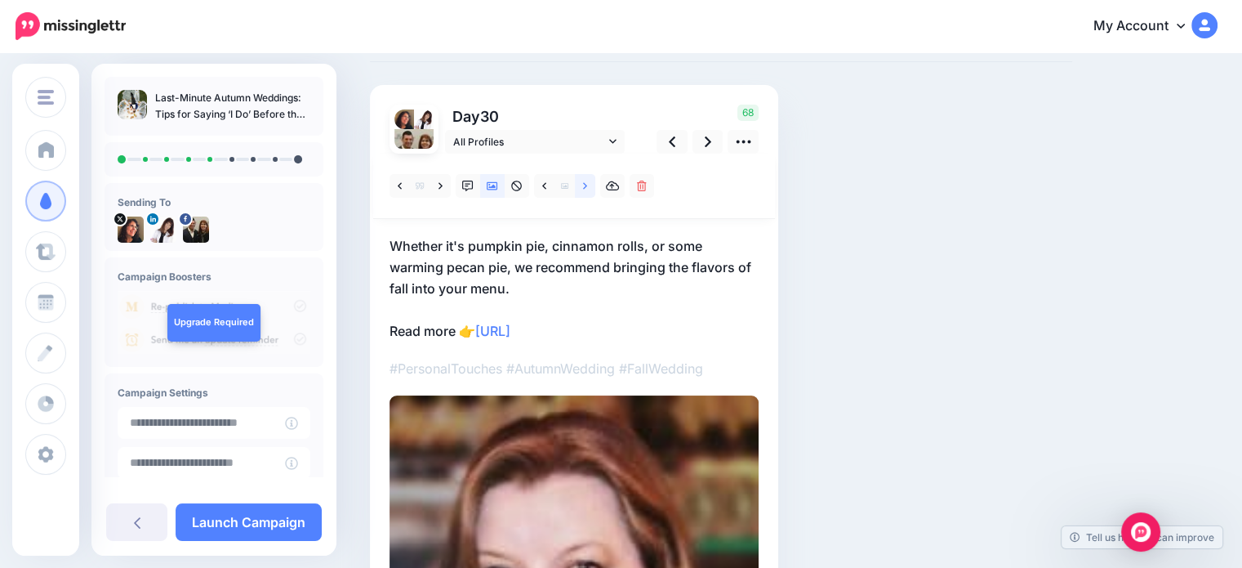
click at [587, 186] on link at bounding box center [585, 186] width 20 height 24
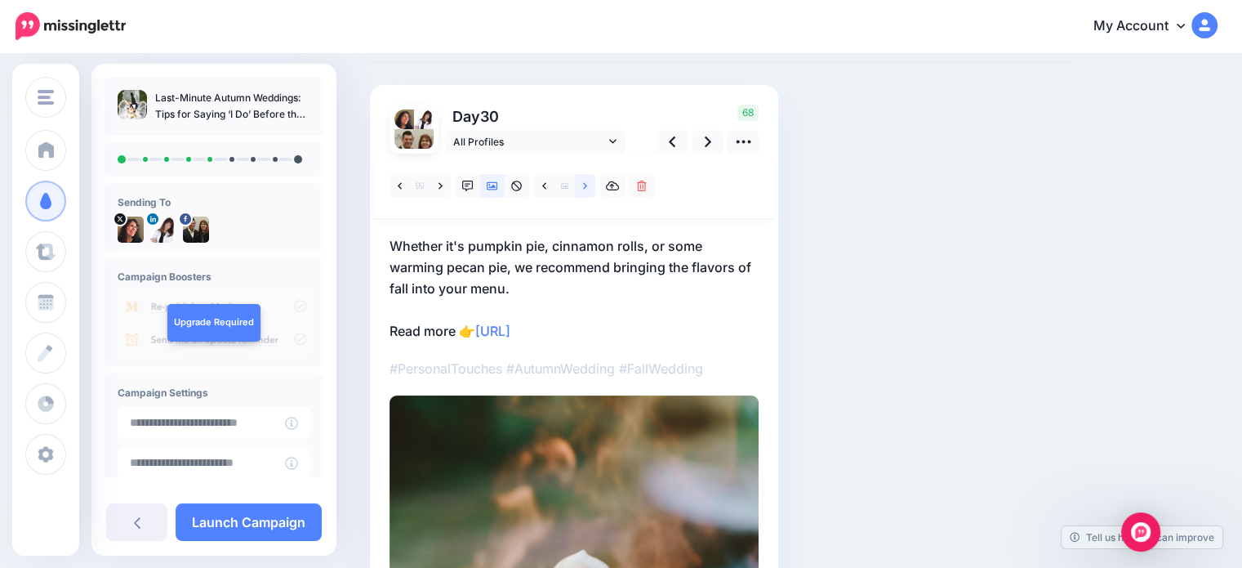
click at [587, 186] on link at bounding box center [585, 186] width 20 height 24
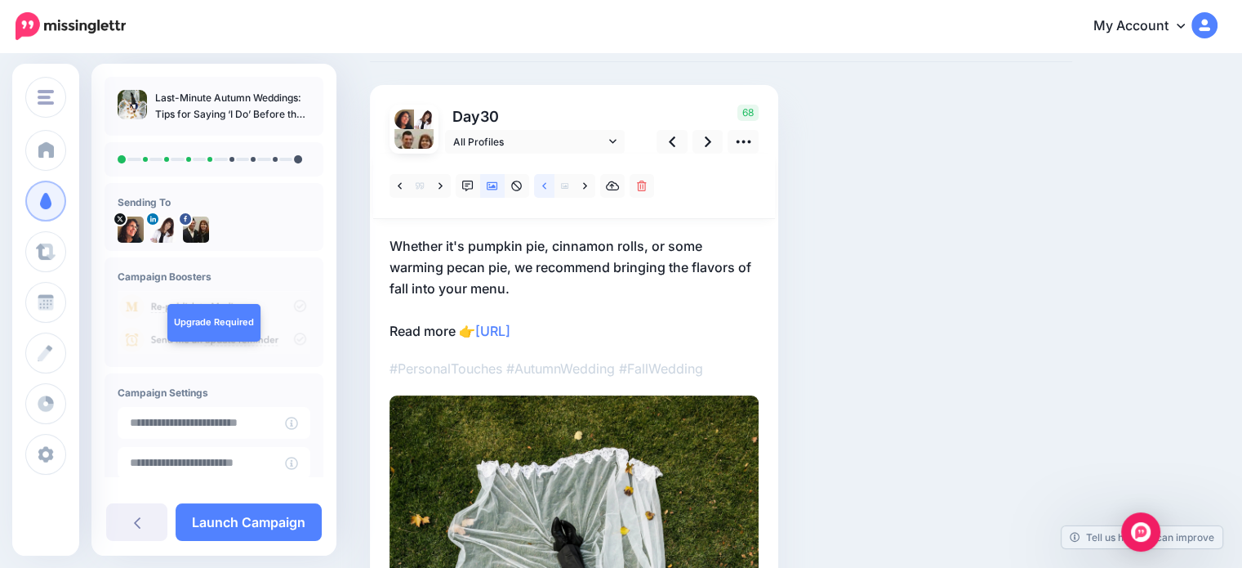
click at [545, 185] on icon at bounding box center [544, 186] width 4 height 11
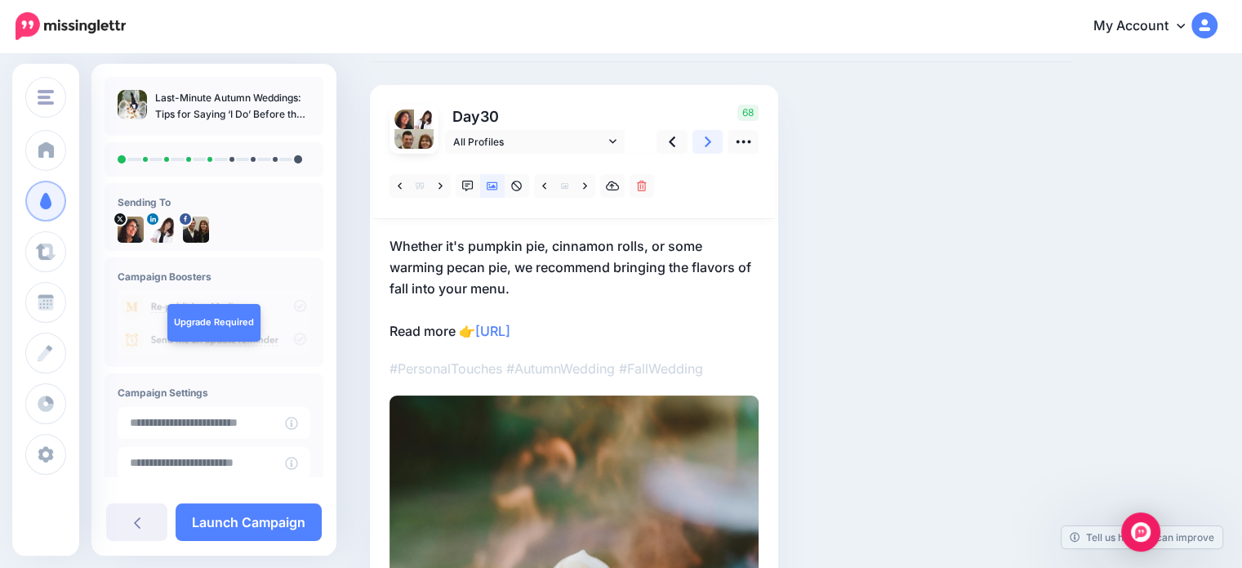
click at [707, 136] on icon at bounding box center [708, 141] width 7 height 17
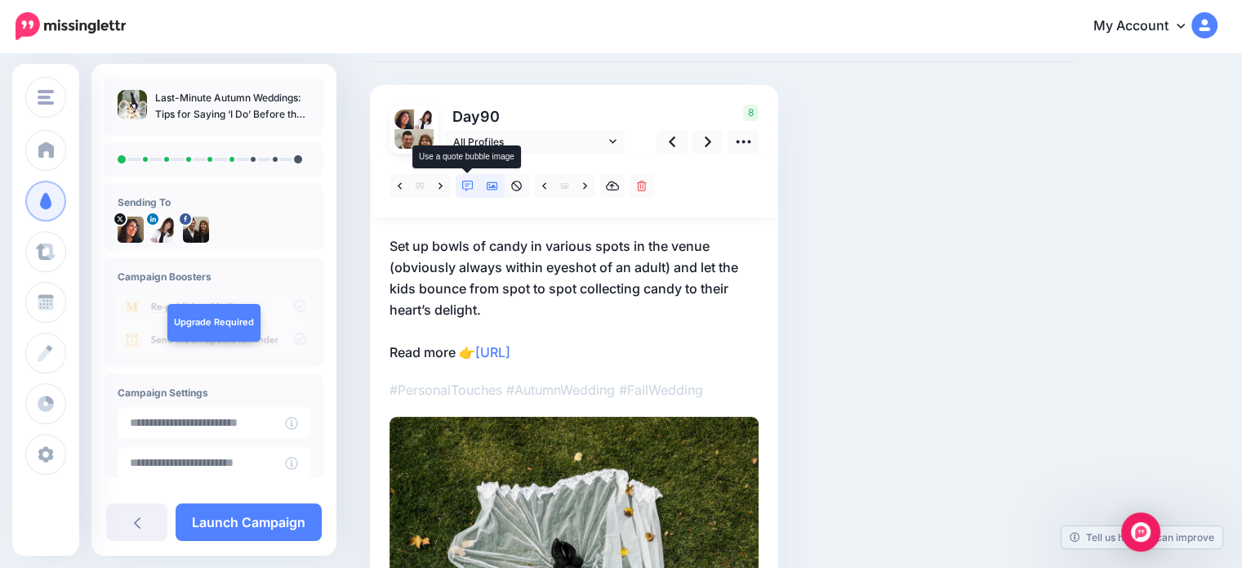
click at [468, 185] on icon at bounding box center [467, 186] width 11 height 11
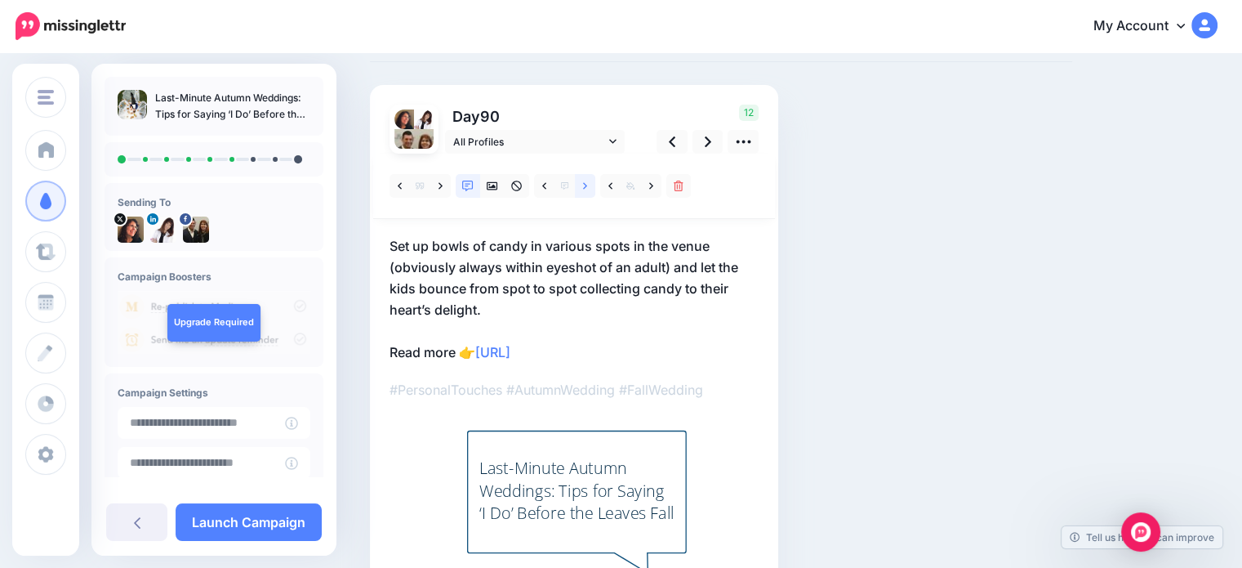
click at [584, 185] on icon at bounding box center [585, 186] width 4 height 11
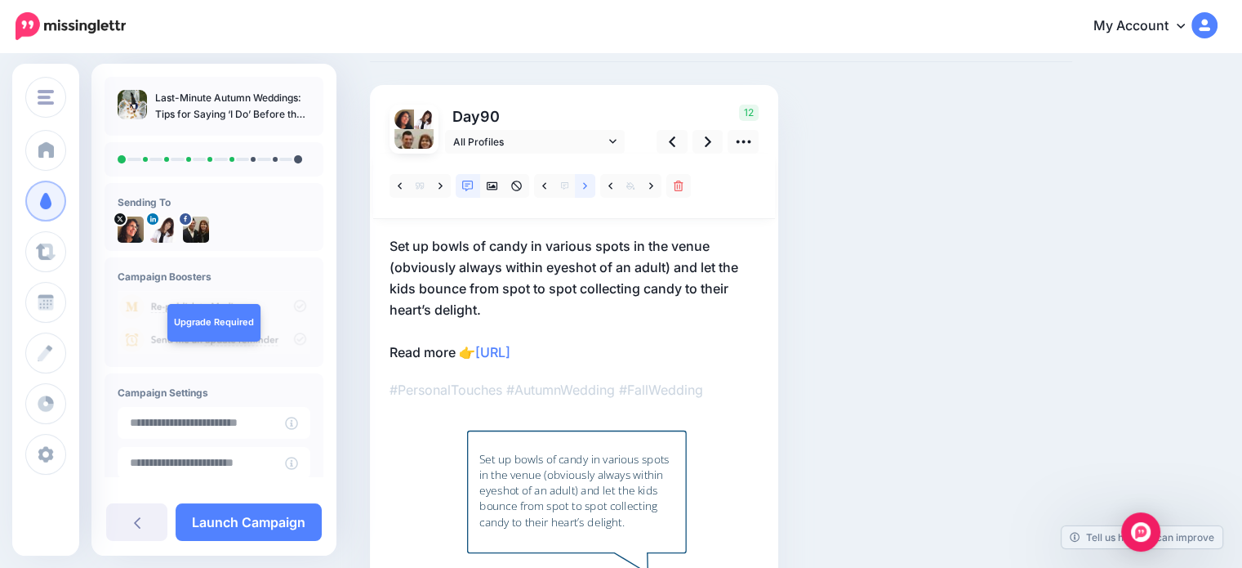
click at [584, 185] on icon at bounding box center [585, 186] width 4 height 11
click at [709, 136] on icon at bounding box center [708, 141] width 7 height 17
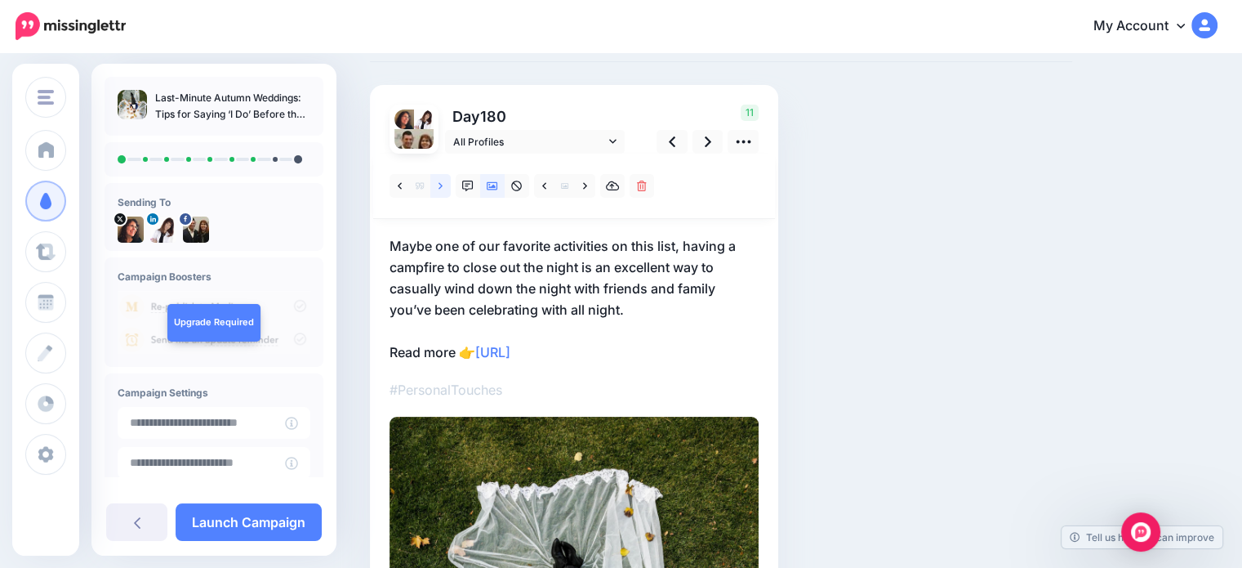
click at [443, 185] on link at bounding box center [440, 186] width 20 height 24
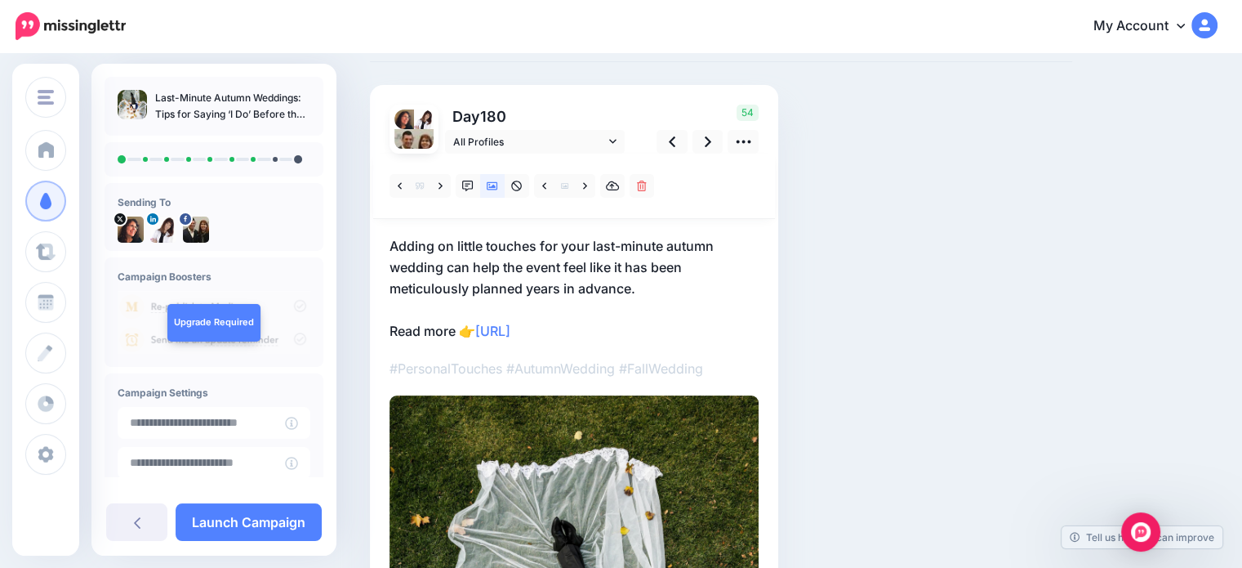
click at [454, 245] on p "Adding on little touches for your last-minute autumn wedding can help the event…" at bounding box center [574, 288] width 369 height 106
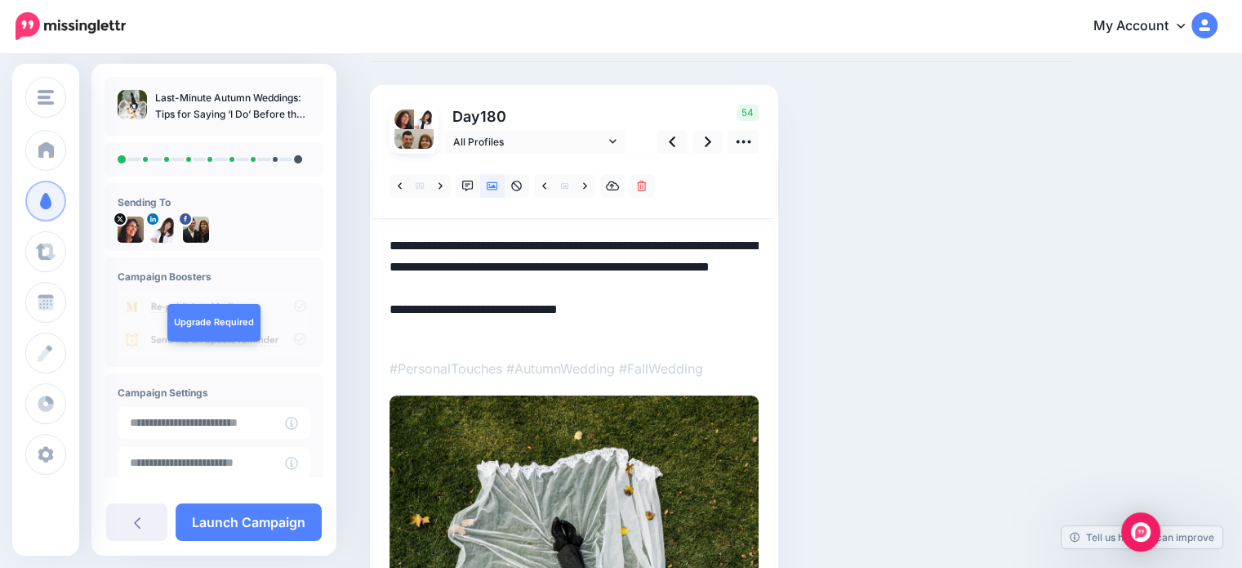
drag, startPoint x: 457, startPoint y: 245, endPoint x: 438, endPoint y: 247, distance: 19.7
click at [438, 247] on textarea "**********" at bounding box center [574, 288] width 369 height 106
drag, startPoint x: 696, startPoint y: 248, endPoint x: 643, endPoint y: 247, distance: 53.1
click at [643, 247] on textarea "**********" at bounding box center [574, 288] width 369 height 106
type textarea "**********"
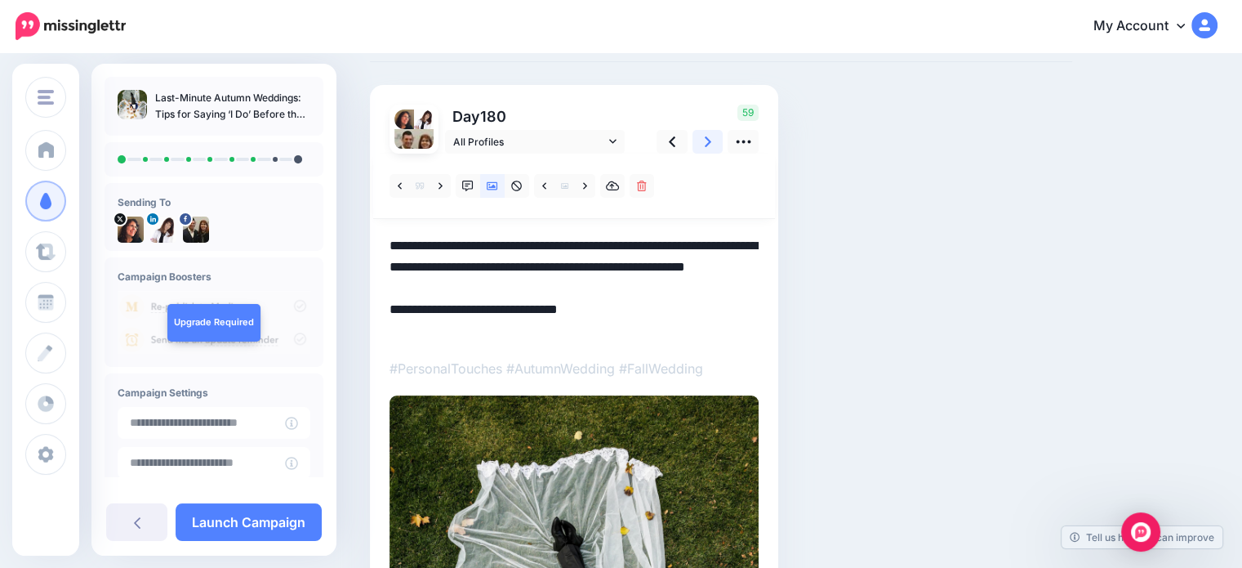
click at [706, 141] on icon at bounding box center [708, 141] width 7 height 17
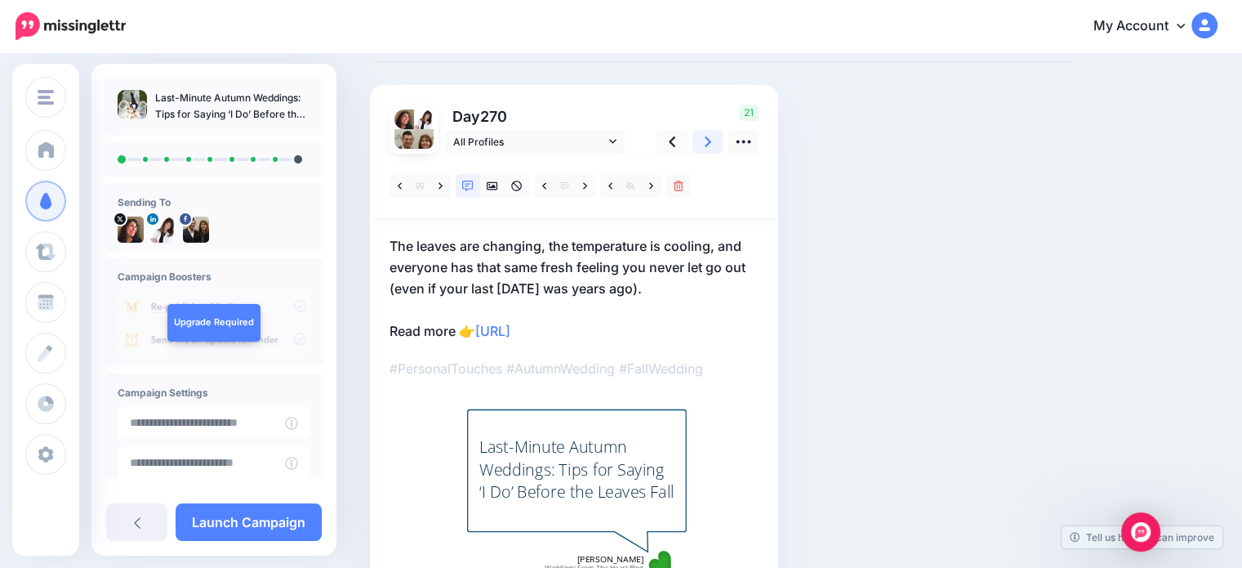
click at [707, 140] on icon at bounding box center [708, 141] width 7 height 17
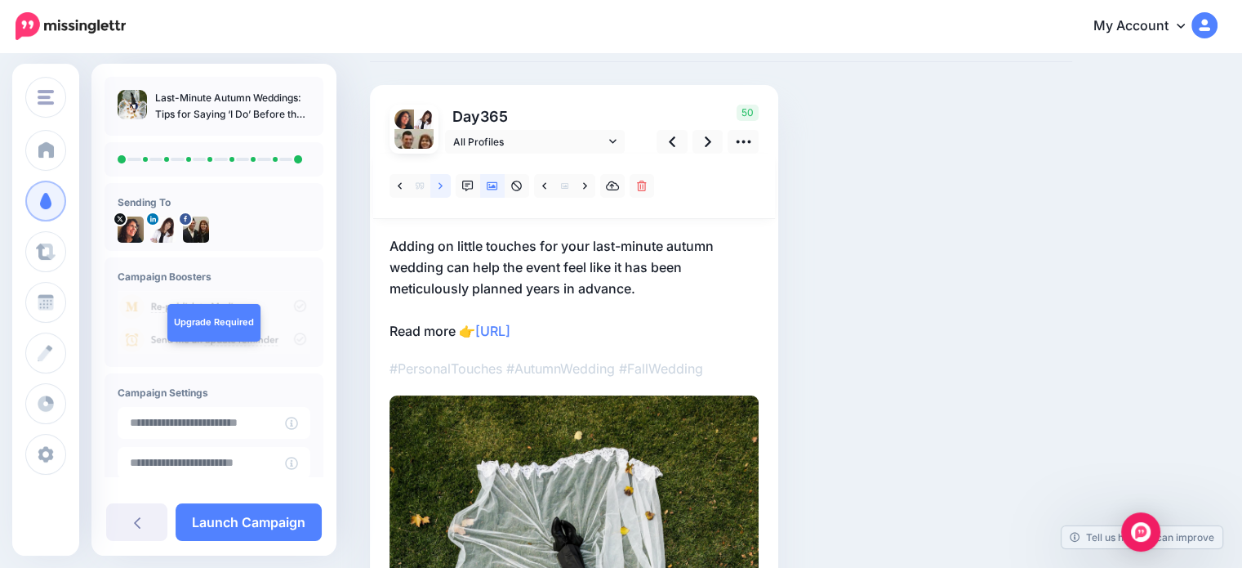
click at [439, 183] on icon at bounding box center [441, 185] width 4 height 7
click at [439, 182] on icon at bounding box center [441, 186] width 4 height 11
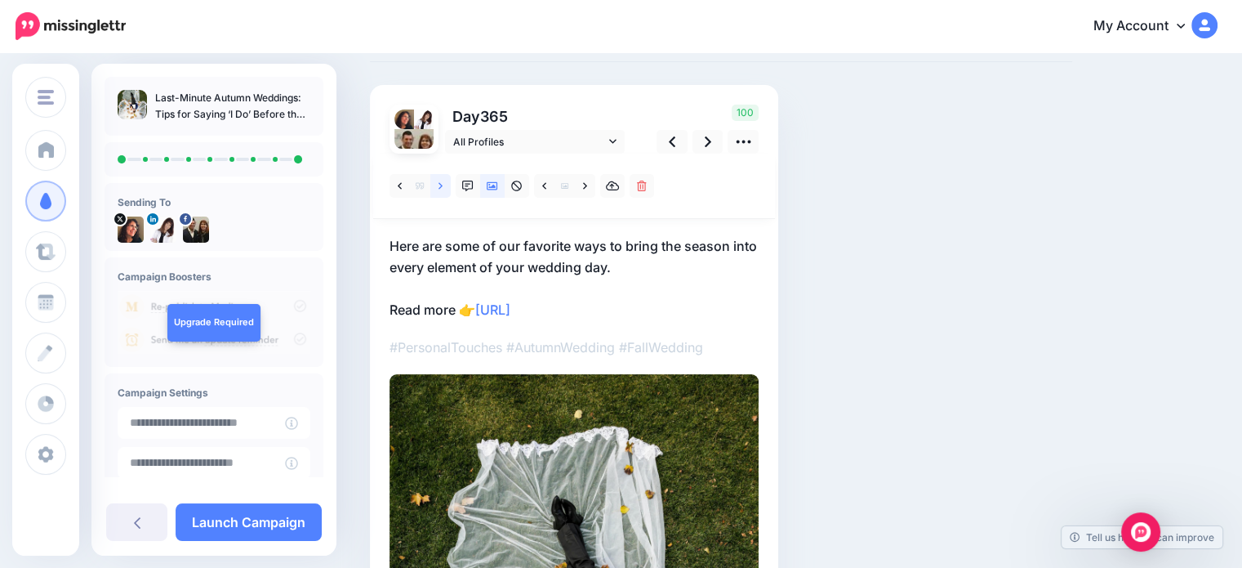
click at [439, 182] on icon at bounding box center [441, 186] width 4 height 11
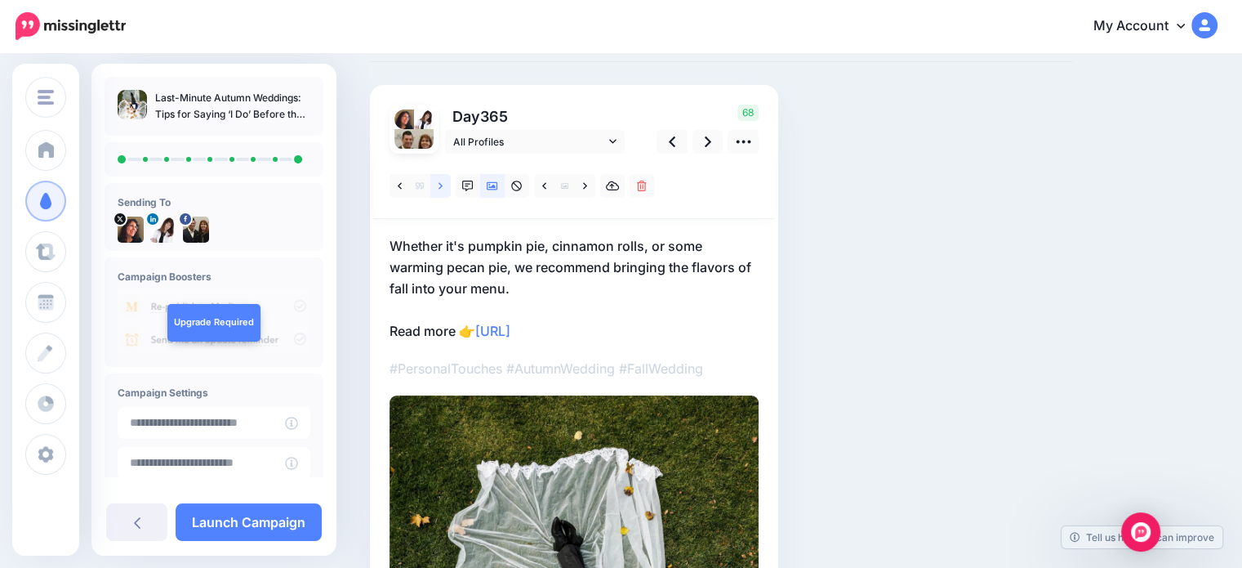
click at [439, 182] on icon at bounding box center [441, 186] width 4 height 11
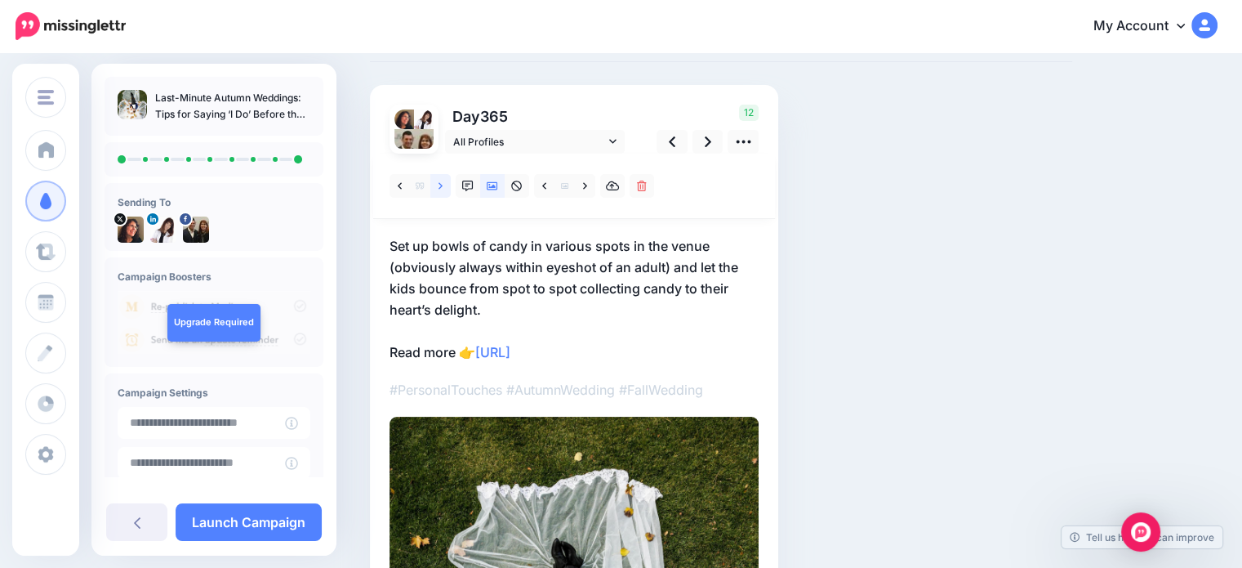
click at [439, 182] on icon at bounding box center [441, 186] width 4 height 11
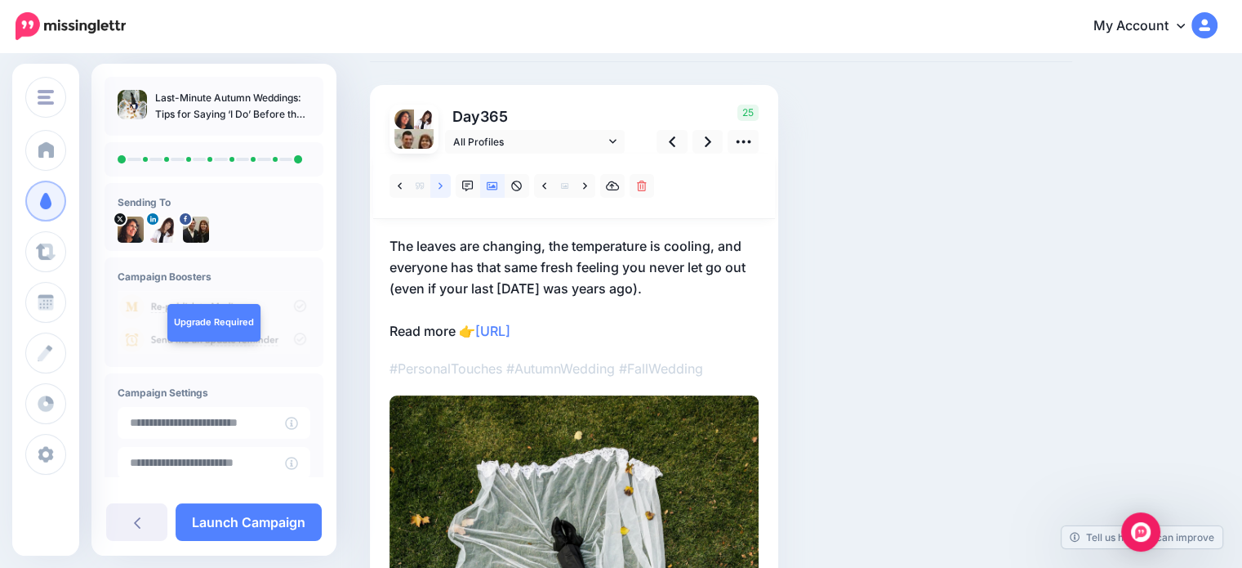
click at [439, 182] on icon at bounding box center [441, 186] width 4 height 11
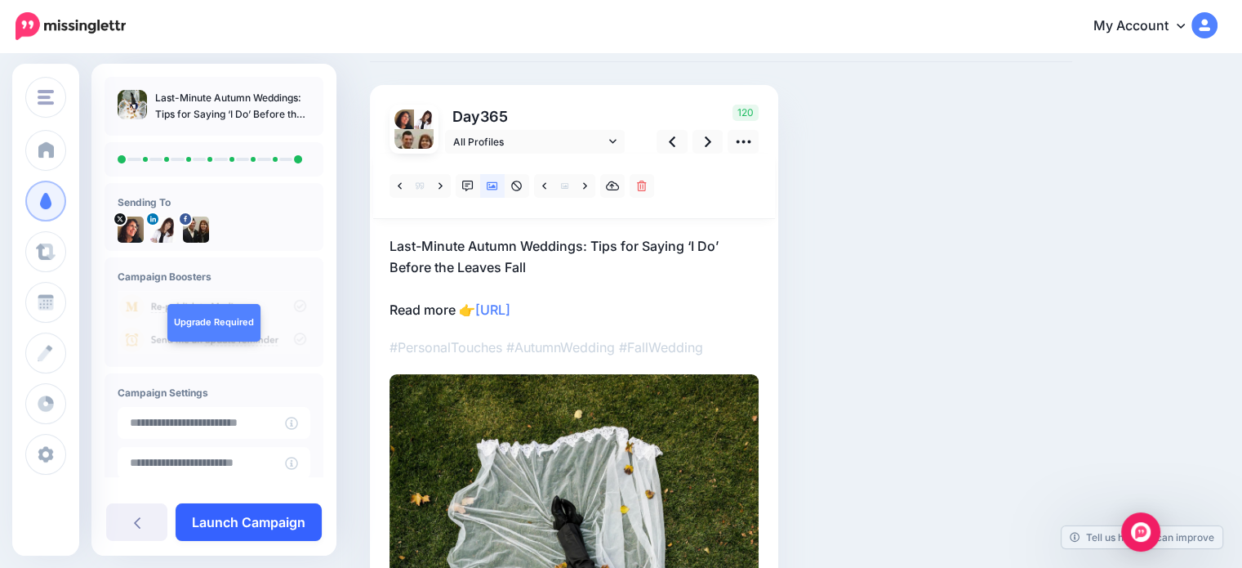
click at [282, 515] on link "Launch Campaign" at bounding box center [249, 522] width 146 height 38
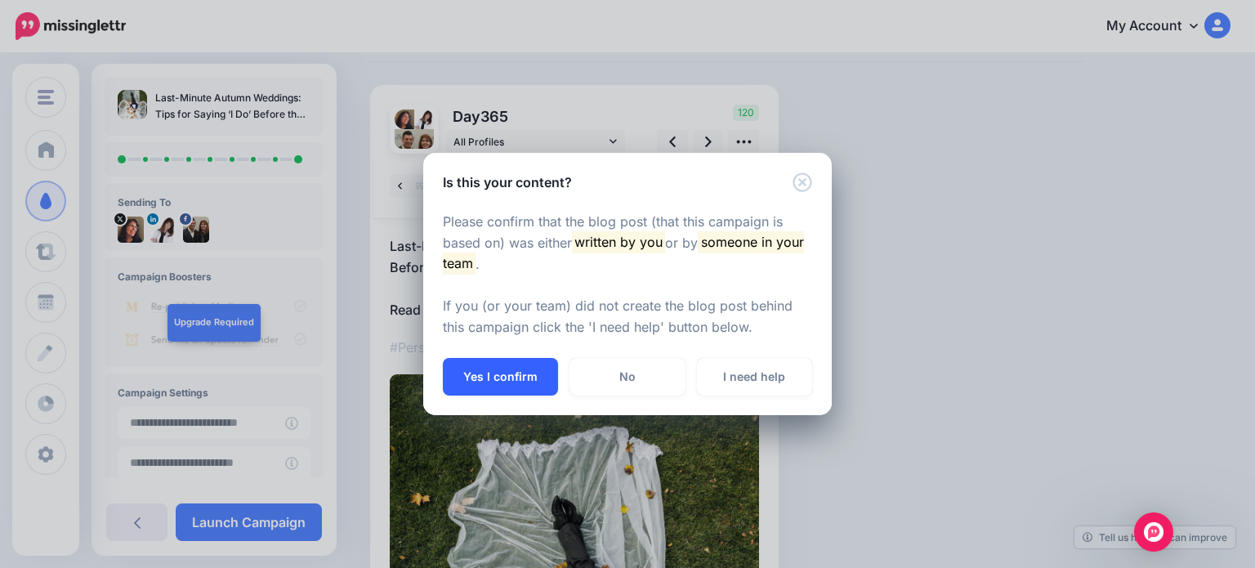
click at [490, 371] on button "Yes I confirm" at bounding box center [500, 377] width 115 height 38
